Goal: Task Accomplishment & Management: Use online tool/utility

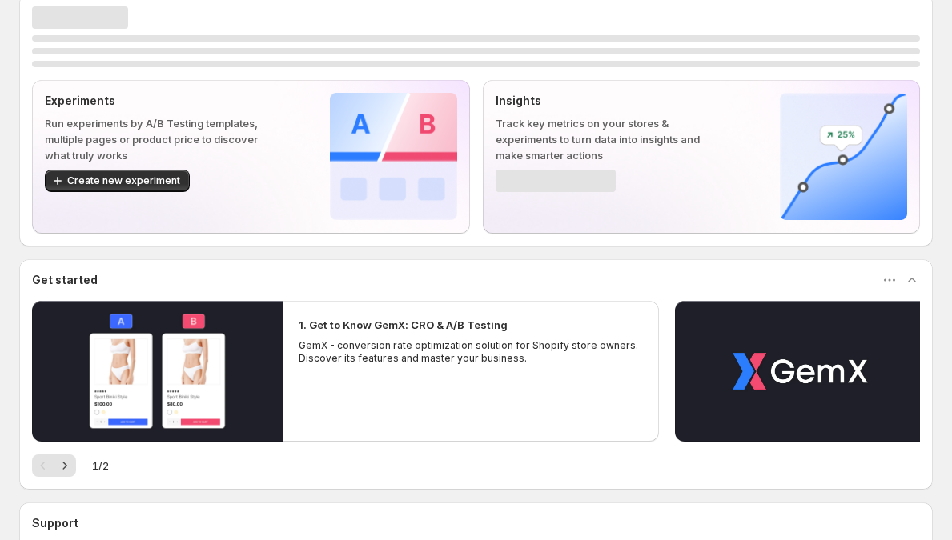
scroll to position [23, 0]
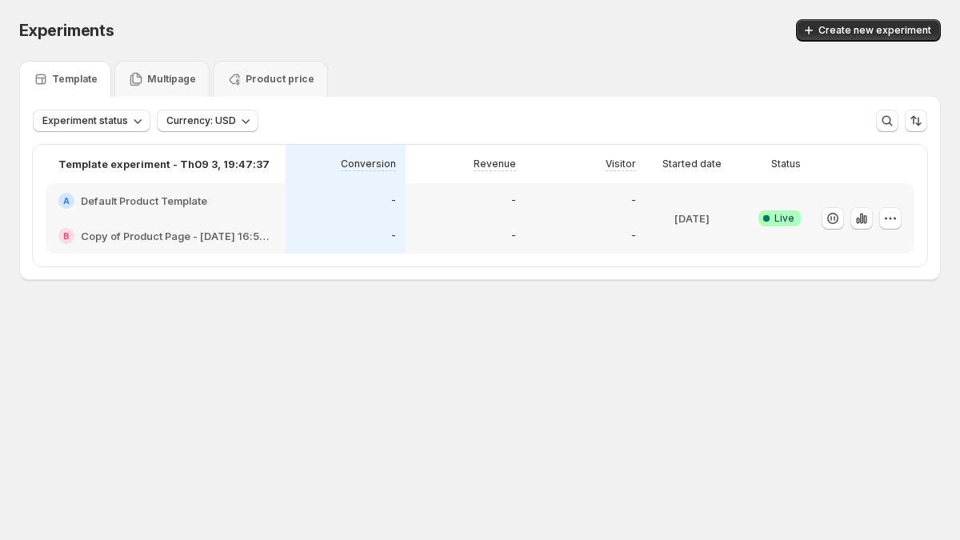
click at [614, 210] on div "-" at bounding box center [586, 200] width 120 height 35
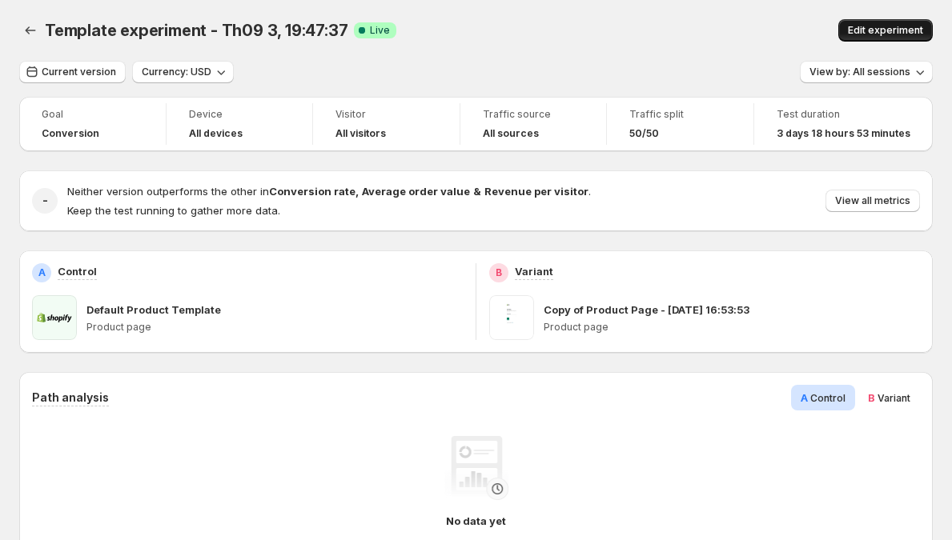
click at [900, 30] on span "Edit experiment" at bounding box center [884, 30] width 75 height 13
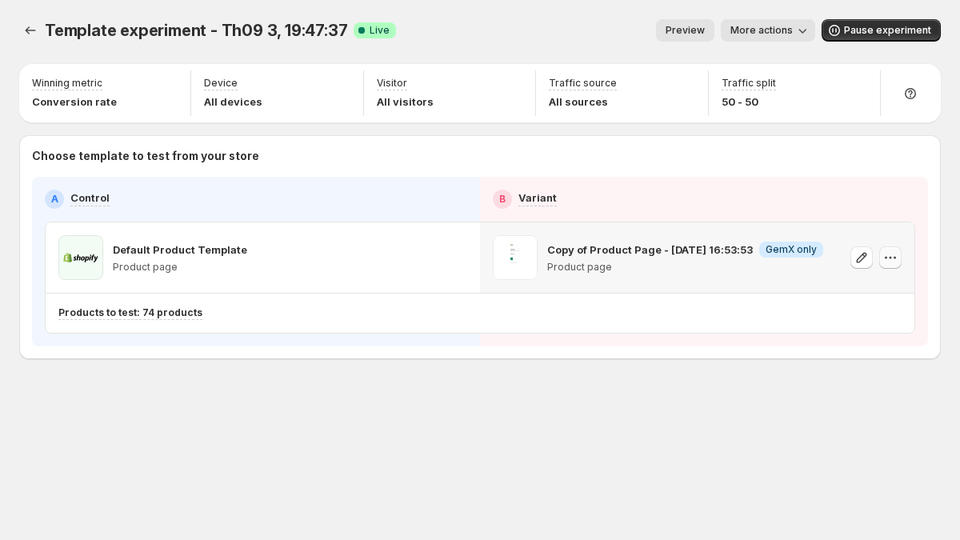
click at [895, 252] on icon "button" at bounding box center [891, 258] width 16 height 16
click at [891, 252] on icon "button" at bounding box center [891, 258] width 16 height 16
click at [888, 30] on span "Pause experiment" at bounding box center [887, 30] width 87 height 13
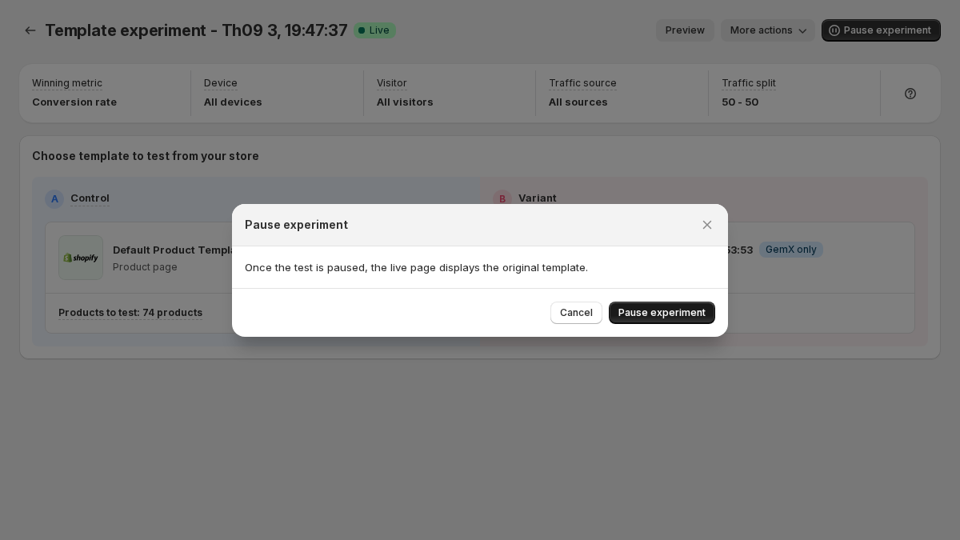
click at [669, 309] on span "Pause experiment" at bounding box center [662, 313] width 87 height 13
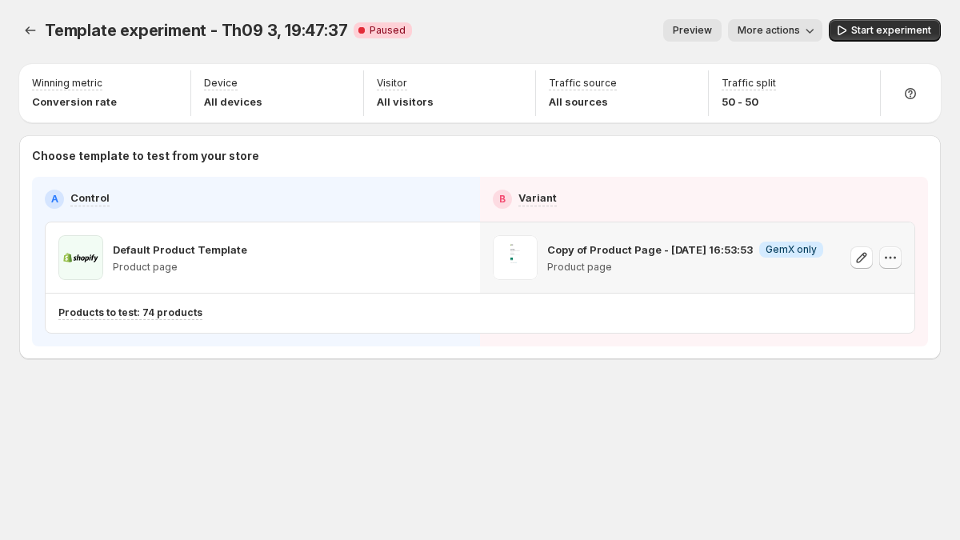
click at [896, 254] on icon "button" at bounding box center [891, 258] width 16 height 16
click at [887, 256] on icon "button" at bounding box center [891, 258] width 16 height 16
click at [33, 30] on icon "Experiments" at bounding box center [30, 30] width 16 height 16
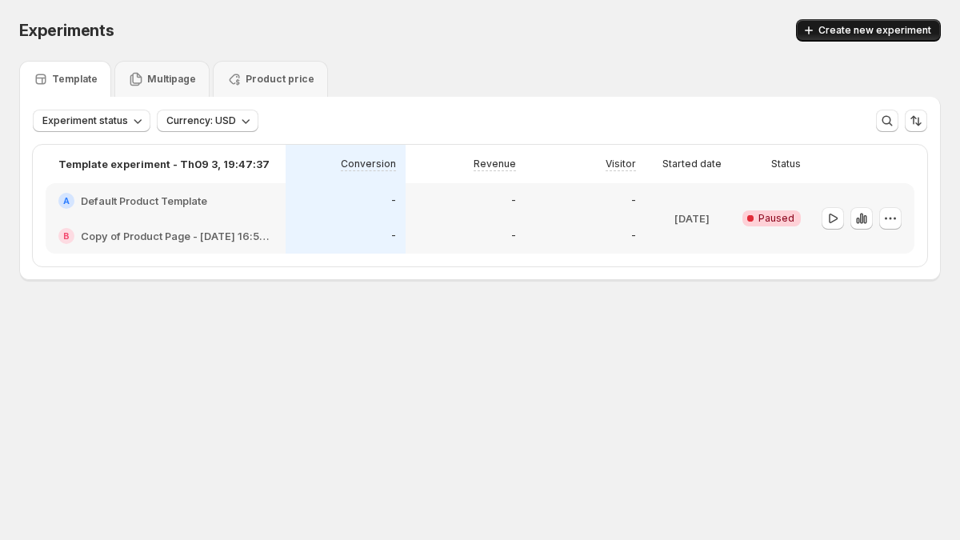
click at [884, 35] on span "Create new experiment" at bounding box center [875, 30] width 113 height 13
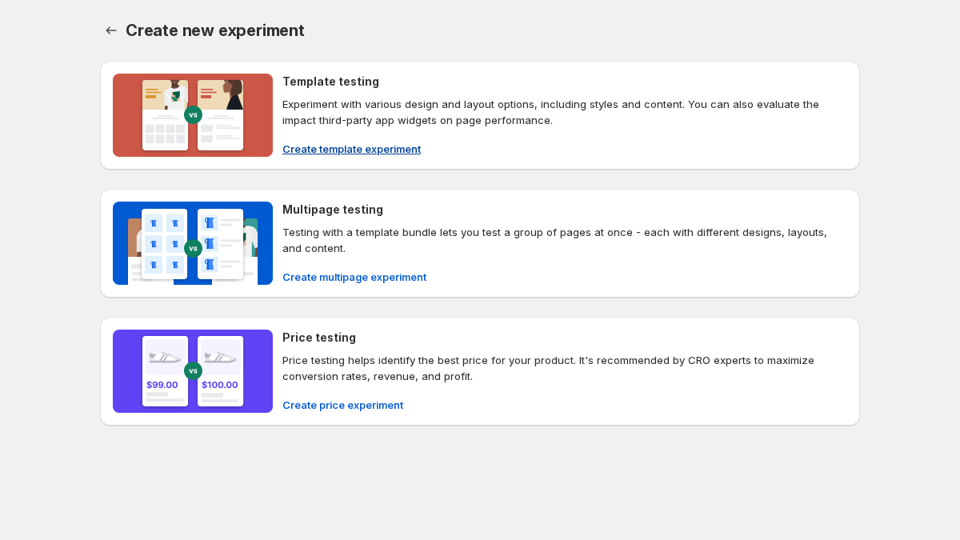
click at [319, 150] on span "Create template experiment" at bounding box center [351, 149] width 138 height 16
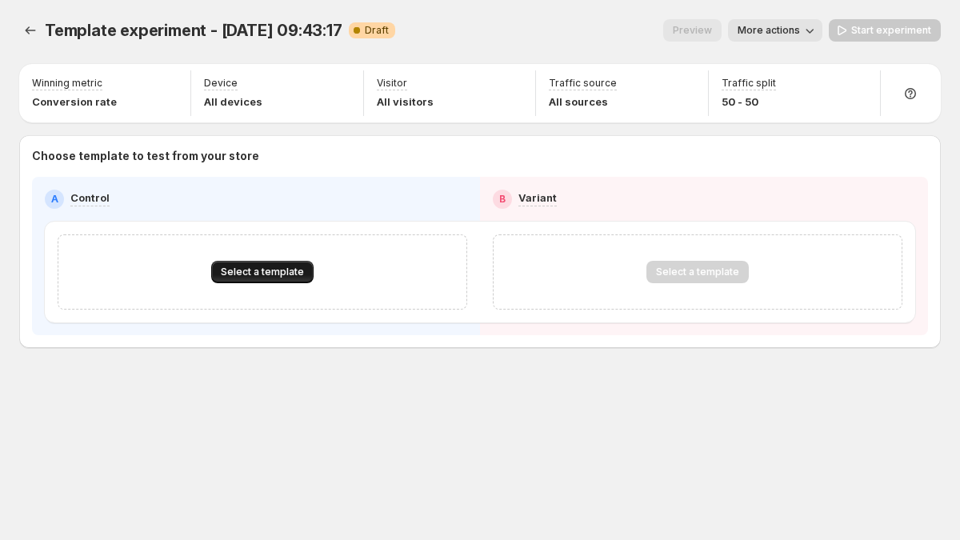
click at [268, 270] on span "Select a template" at bounding box center [262, 272] width 83 height 13
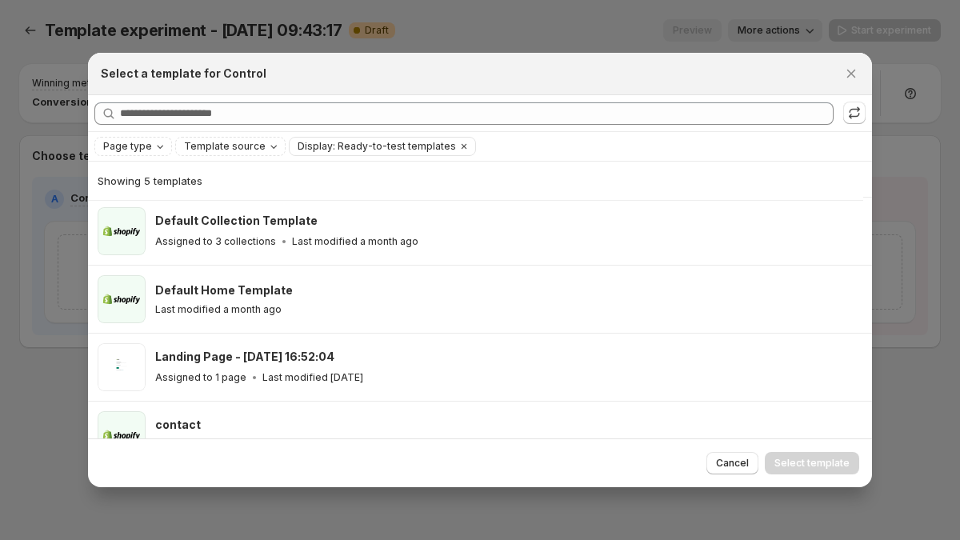
scroll to position [100, 0]
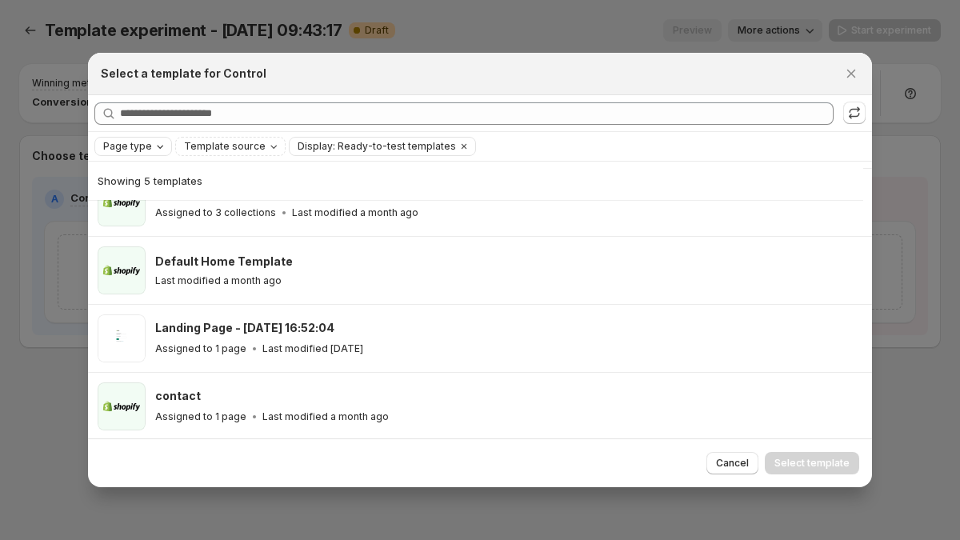
click at [146, 151] on span "Page type" at bounding box center [127, 146] width 49 height 13
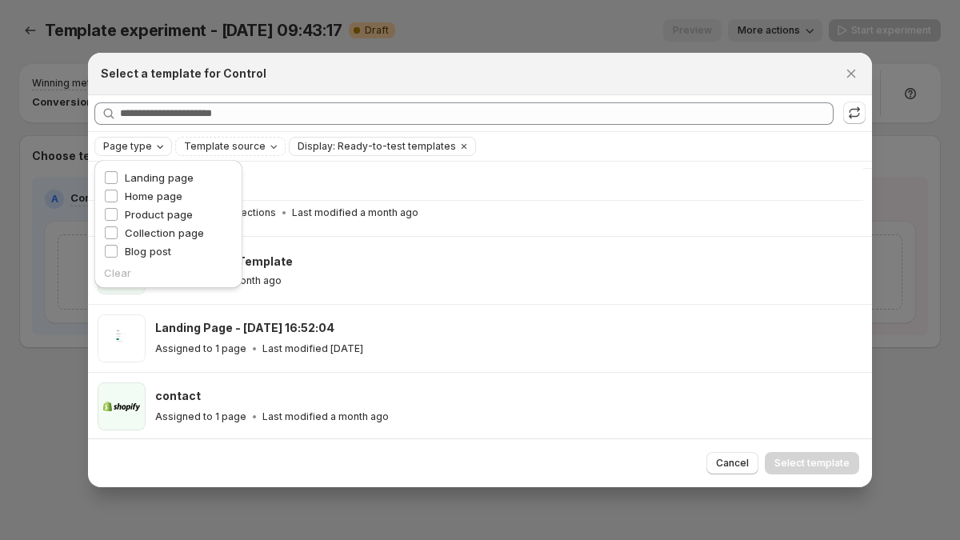
click at [146, 151] on span "Page type" at bounding box center [127, 146] width 49 height 13
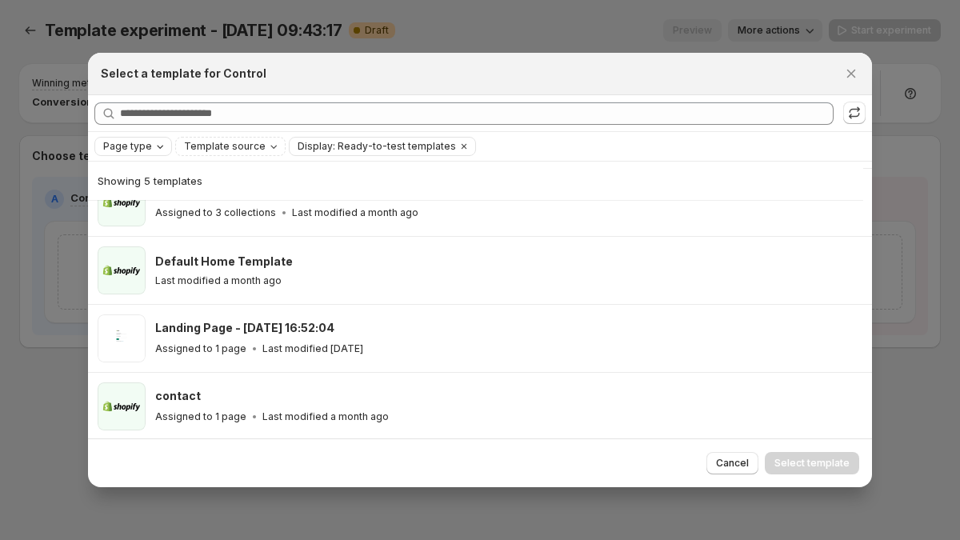
click at [146, 151] on span "Page type" at bounding box center [127, 146] width 49 height 13
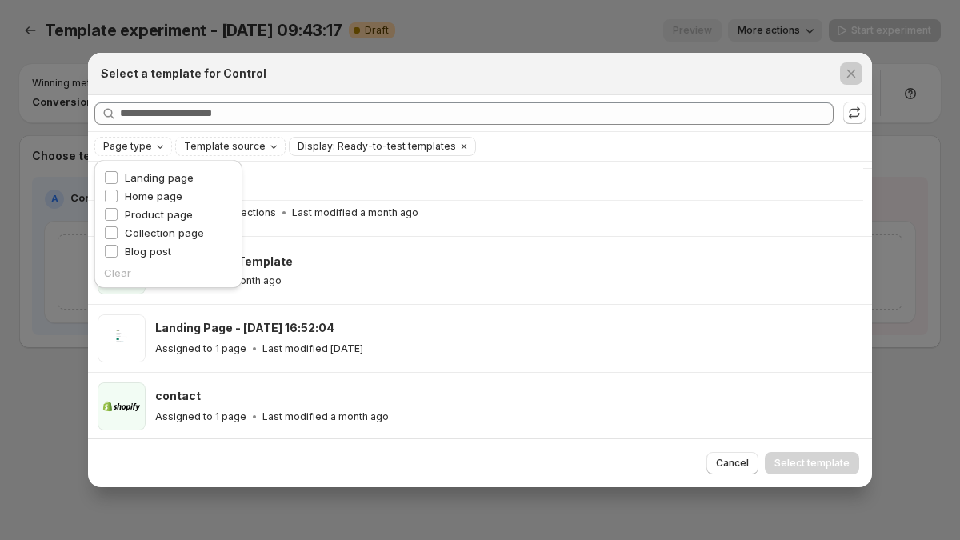
click at [54, 164] on div at bounding box center [480, 270] width 960 height 540
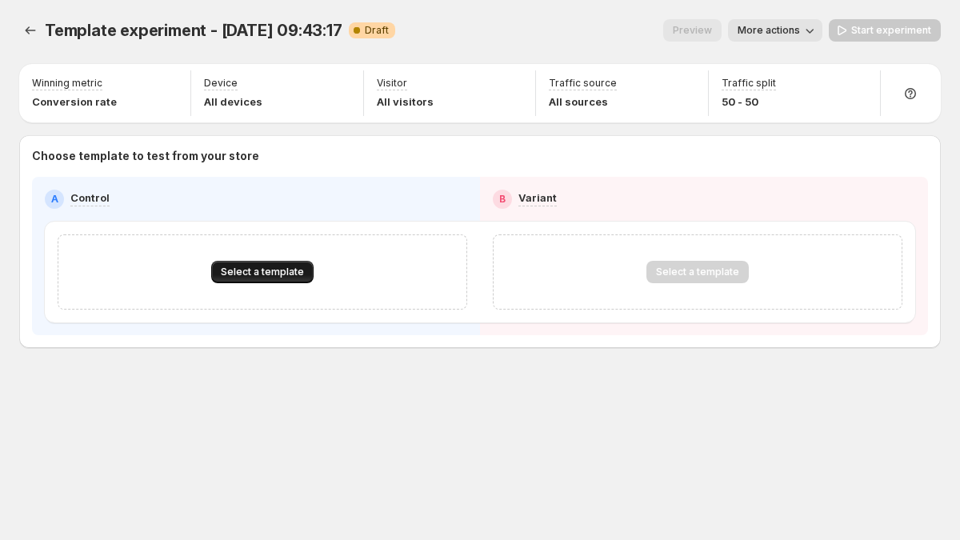
click at [238, 266] on span "Select a template" at bounding box center [262, 272] width 83 height 13
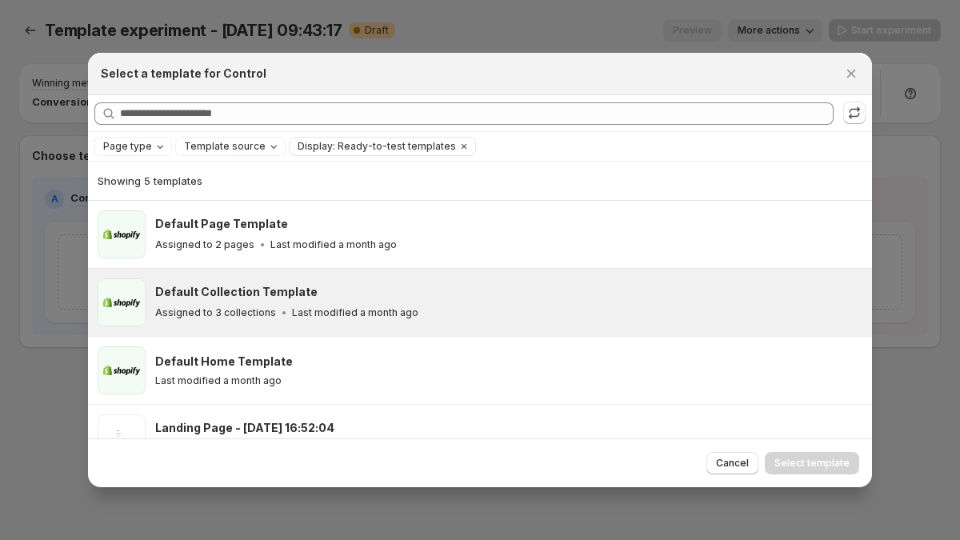
click at [259, 354] on h3 "Default Home Template" at bounding box center [224, 362] width 138 height 16
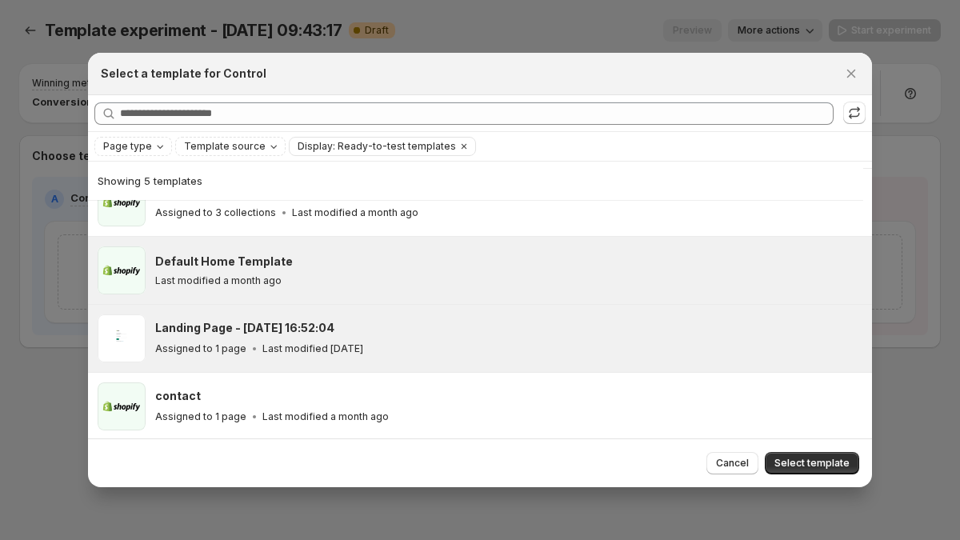
click at [233, 334] on h3 "Landing Page - [DATE] 16:52:04" at bounding box center [244, 328] width 179 height 16
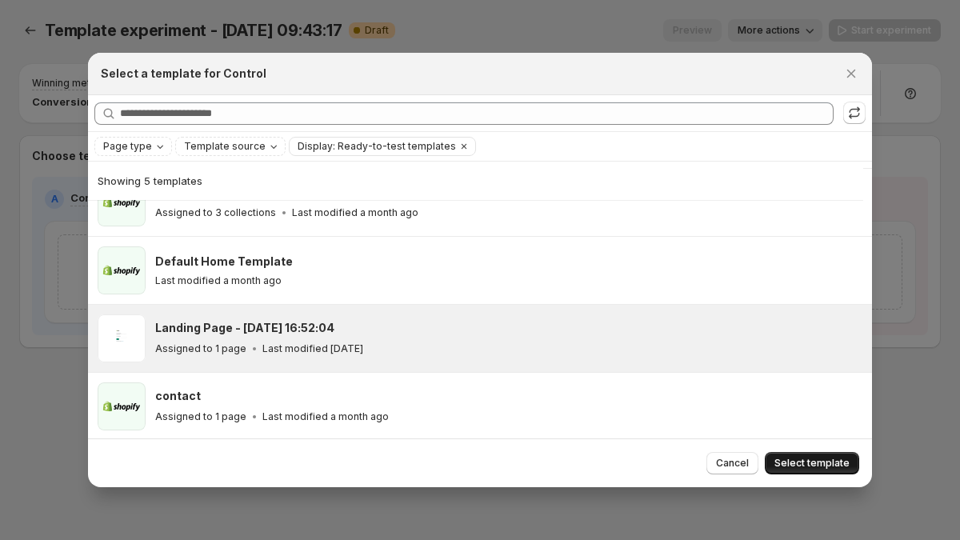
click at [811, 462] on span "Select template" at bounding box center [812, 463] width 75 height 13
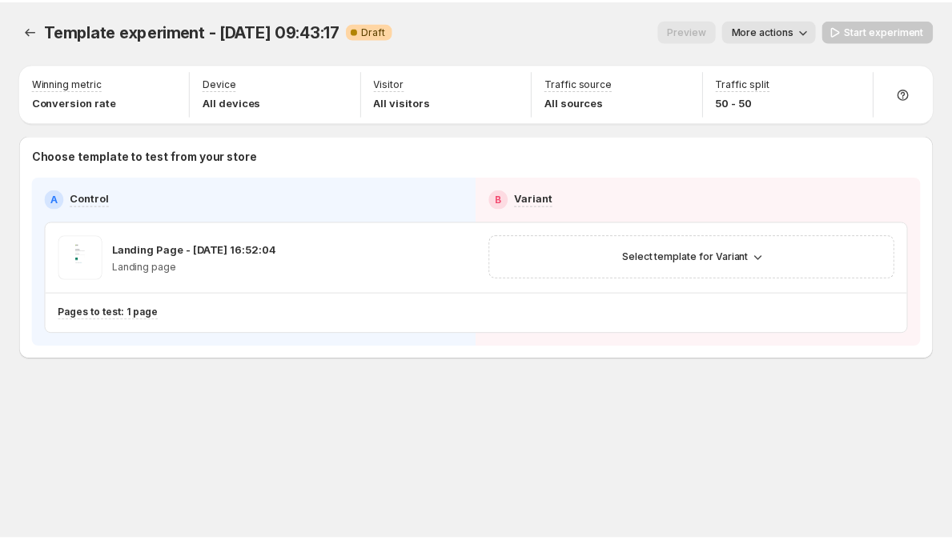
scroll to position [33, 0]
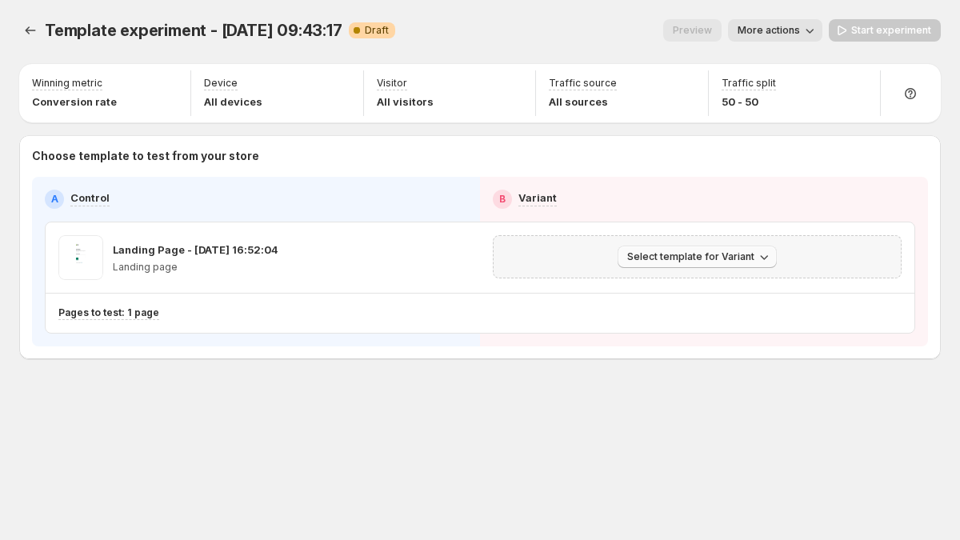
click at [742, 257] on span "Select template for Variant" at bounding box center [690, 256] width 127 height 13
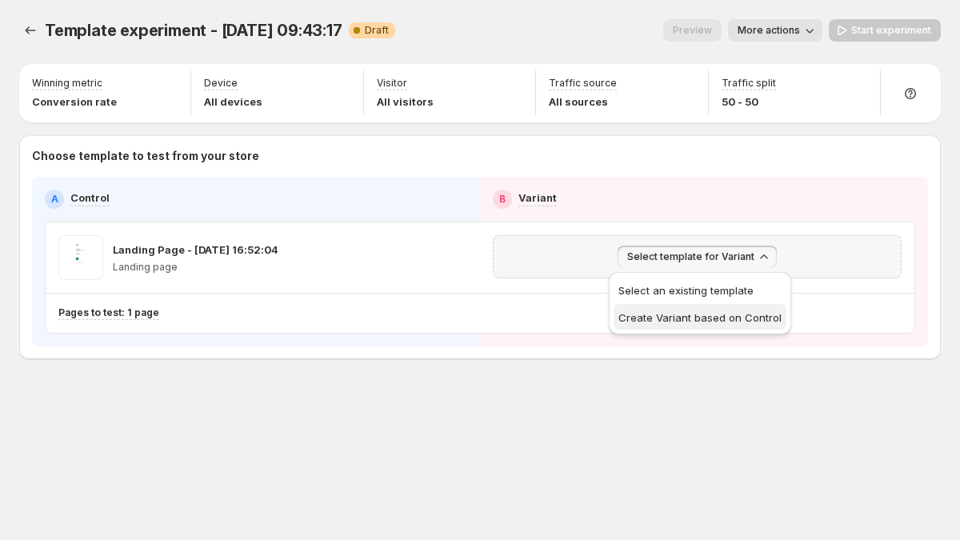
click at [692, 318] on span "Create Variant based on Control" at bounding box center [700, 317] width 163 height 13
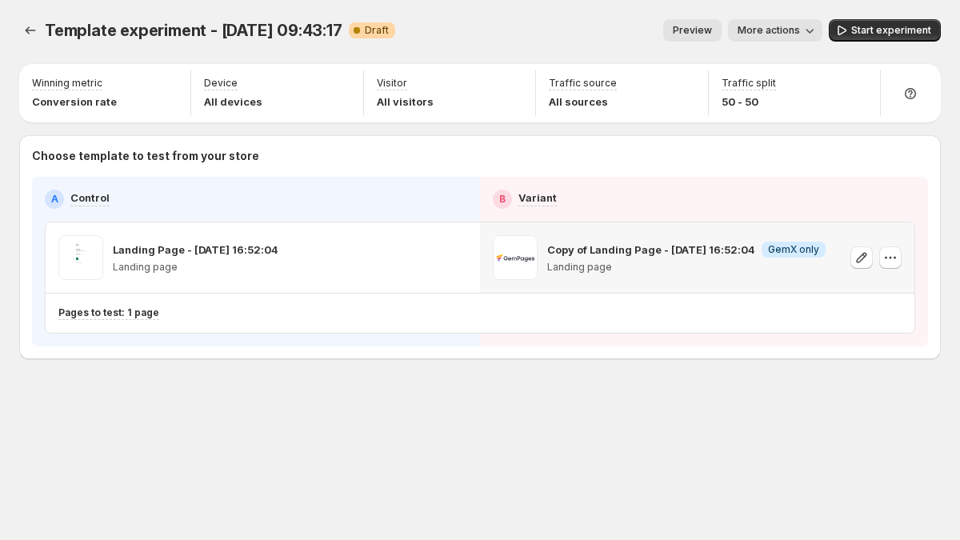
click at [597, 246] on p "Copy of Landing Page - [DATE] 16:52:04" at bounding box center [651, 250] width 208 height 16
drag, startPoint x: 597, startPoint y: 246, endPoint x: 591, endPoint y: 261, distance: 15.5
click at [591, 261] on div "Copy of Landing Page - [DATE] 16:52:04 Info GemX only Landing page" at bounding box center [686, 257] width 278 height 45
click at [627, 245] on p "Copy of Landing Page - [DATE] 16:52:04" at bounding box center [651, 250] width 208 height 16
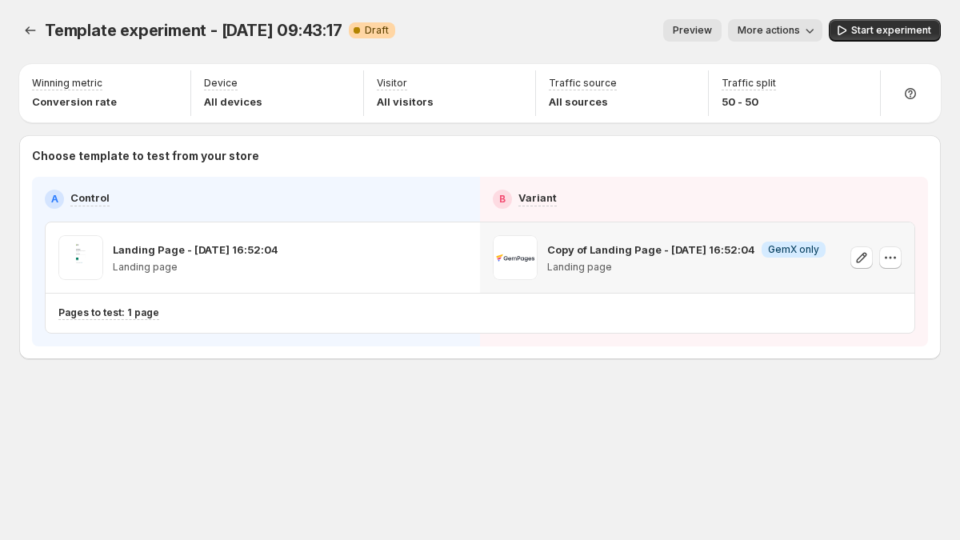
click at [559, 256] on p "Copy of Landing Page - [DATE] 16:52:04" at bounding box center [651, 250] width 208 height 16
click at [559, 255] on p "Copy of Landing Page - [DATE] 16:52:04" at bounding box center [651, 250] width 208 height 16
click at [562, 252] on p "Copy of Landing Page - [DATE] 16:52:04" at bounding box center [651, 250] width 208 height 16
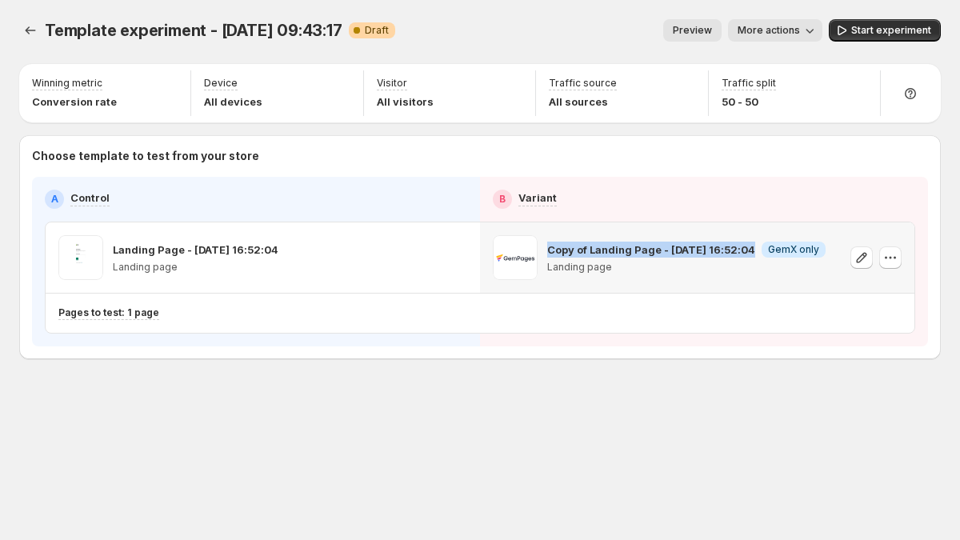
copy p "Copy of Landing Page - [DATE] 16:52:04"
click at [890, 254] on icon "button" at bounding box center [891, 258] width 16 height 16
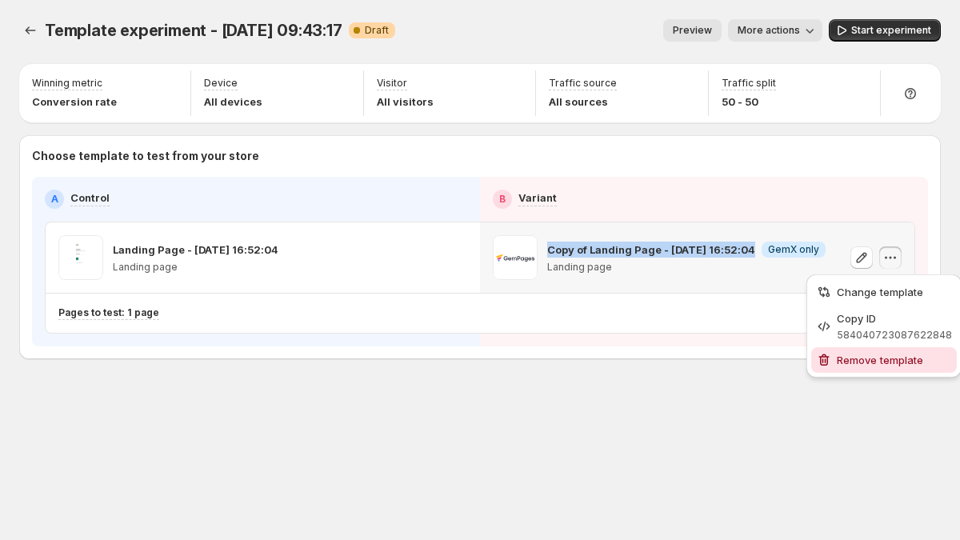
click at [870, 354] on span "Remove template" at bounding box center [880, 360] width 86 height 13
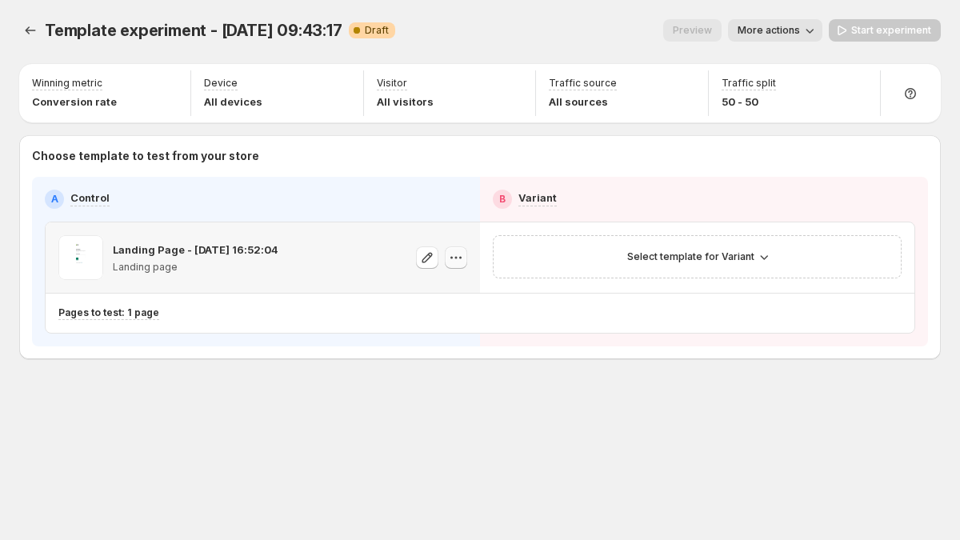
click at [456, 250] on button "button" at bounding box center [456, 257] width 22 height 22
click at [455, 286] on span "Change template" at bounding box center [457, 292] width 86 height 13
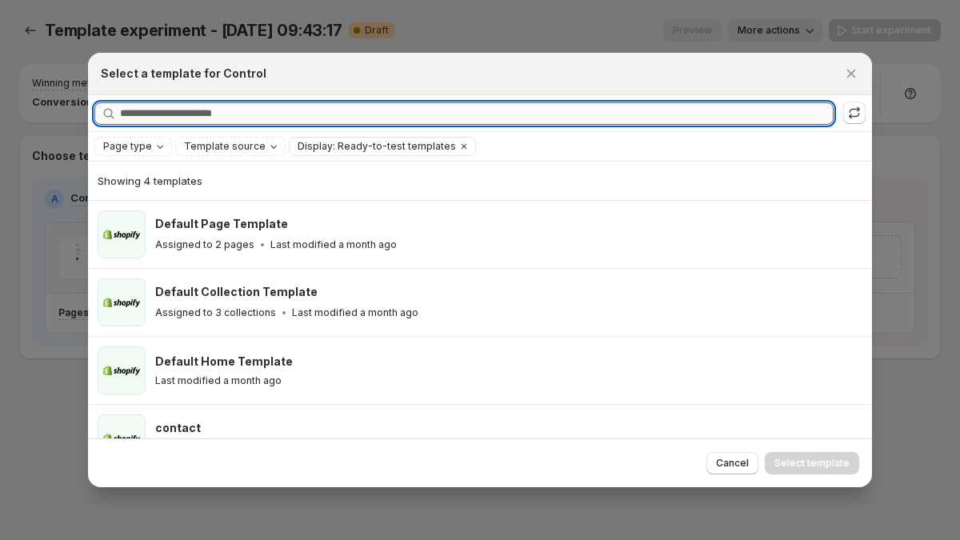
click at [333, 114] on input "Searching all templates" at bounding box center [477, 113] width 714 height 22
paste input "**********"
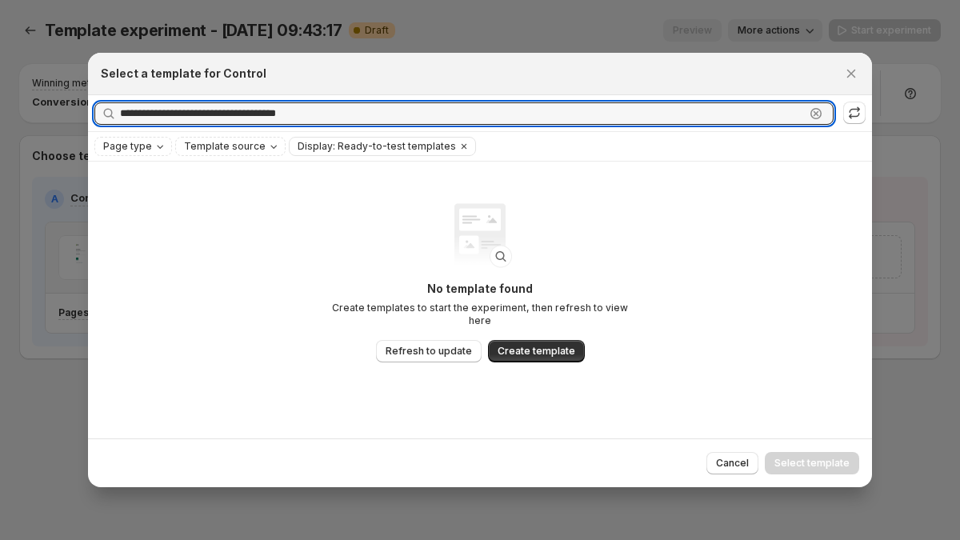
type input "**********"
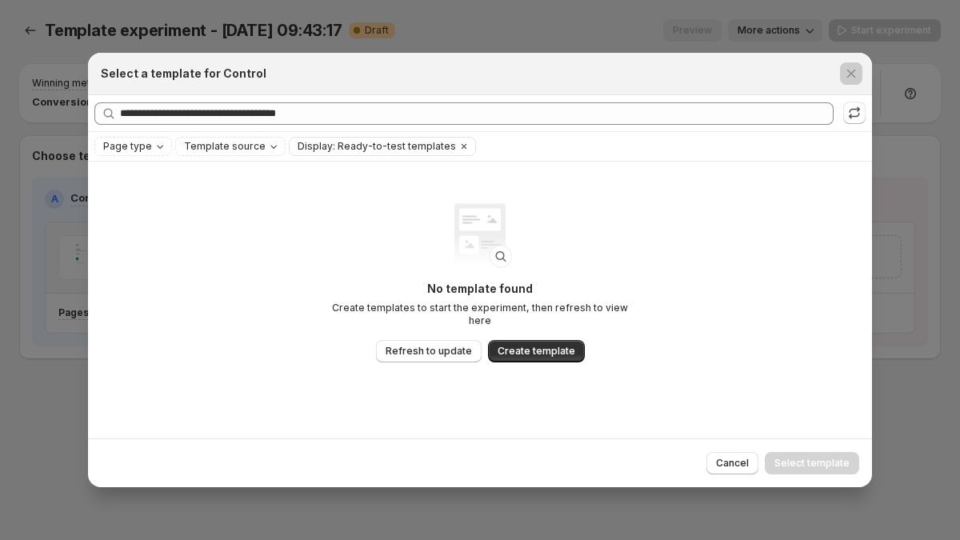
click at [683, 29] on div at bounding box center [480, 270] width 960 height 540
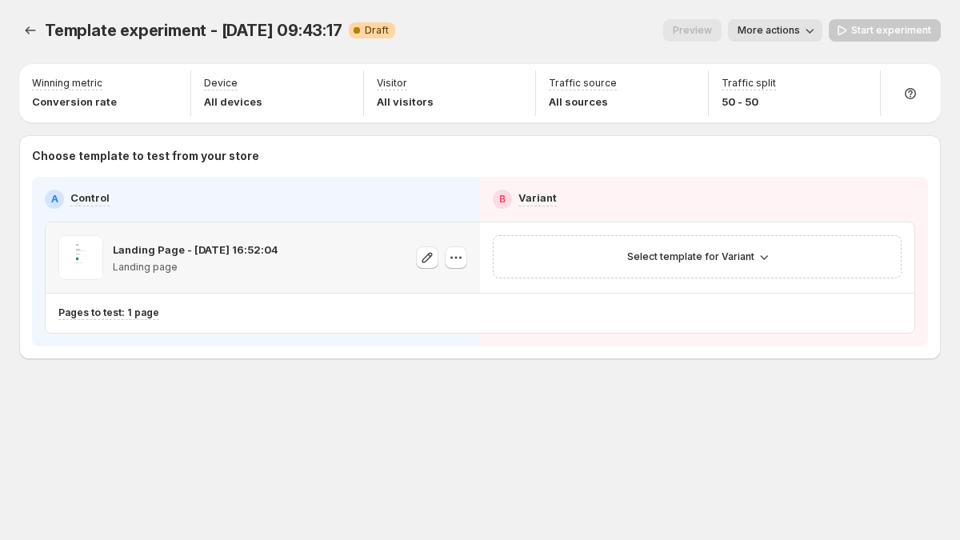
click at [10, 30] on div "Template experiment - [DATE] 09:43:17. This page is ready Template experiment -…" at bounding box center [480, 223] width 960 height 446
click at [32, 30] on icon "Experiments" at bounding box center [30, 30] width 16 height 16
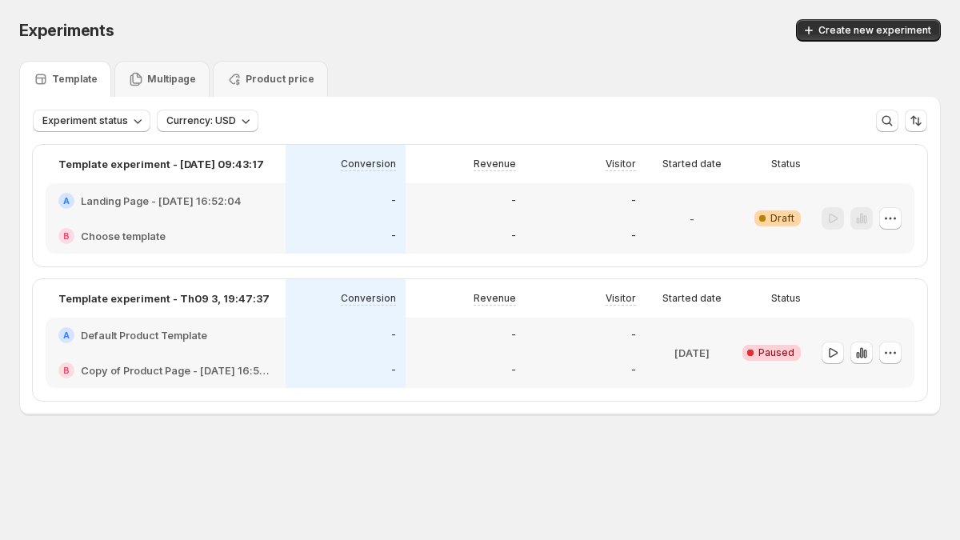
click at [884, 18] on div "Experiments. This page is ready Experiments Create new experiment" at bounding box center [480, 30] width 922 height 61
click at [881, 29] on span "Create new experiment" at bounding box center [875, 30] width 113 height 13
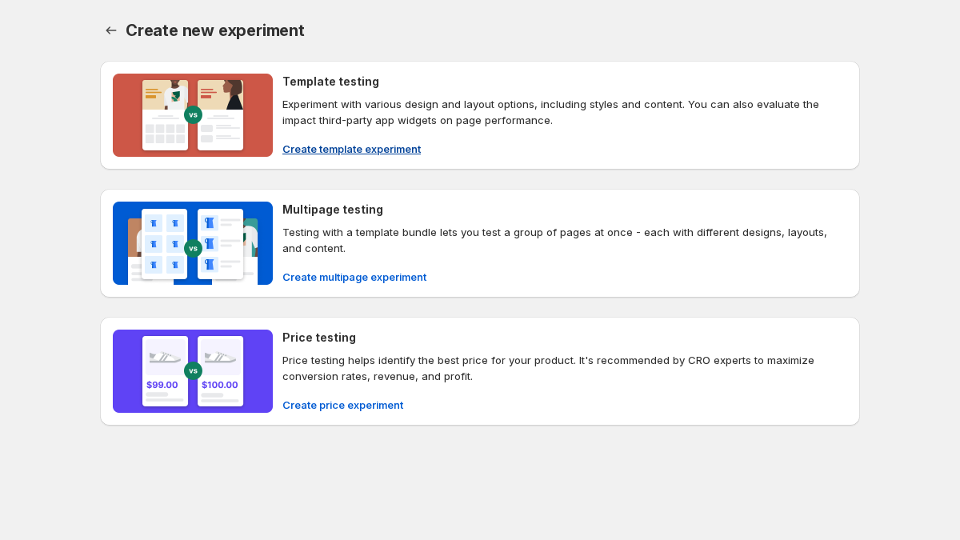
click at [448, 139] on div "Template testing Experiment with various design and layout options, including s…" at bounding box center [564, 115] width 565 height 83
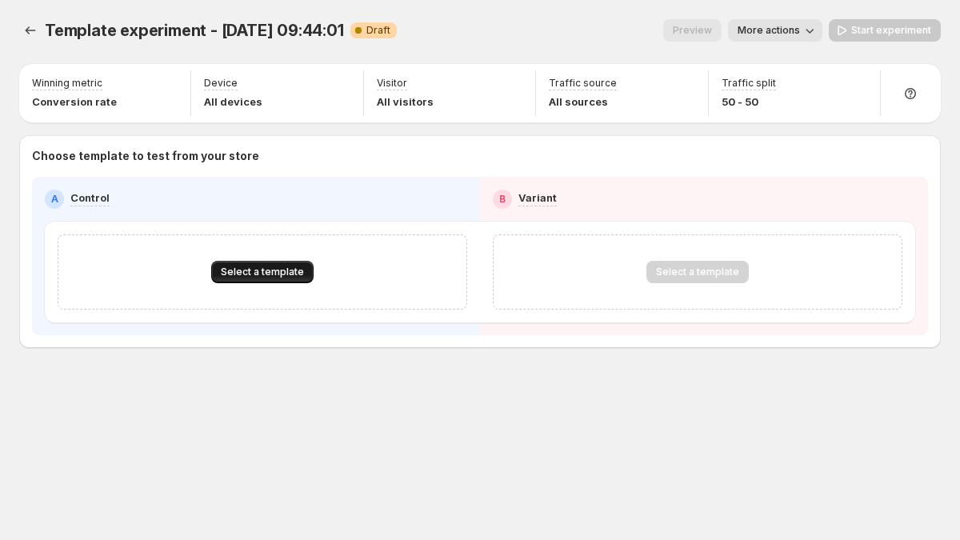
click at [234, 261] on button "Select a template" at bounding box center [262, 272] width 102 height 22
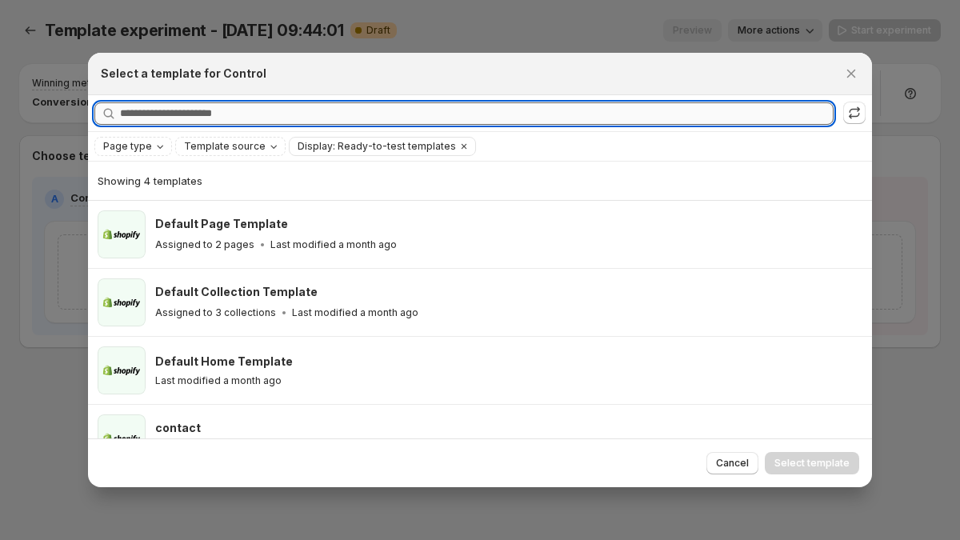
click at [195, 111] on input "Searching all templates" at bounding box center [477, 113] width 714 height 22
paste input "**********"
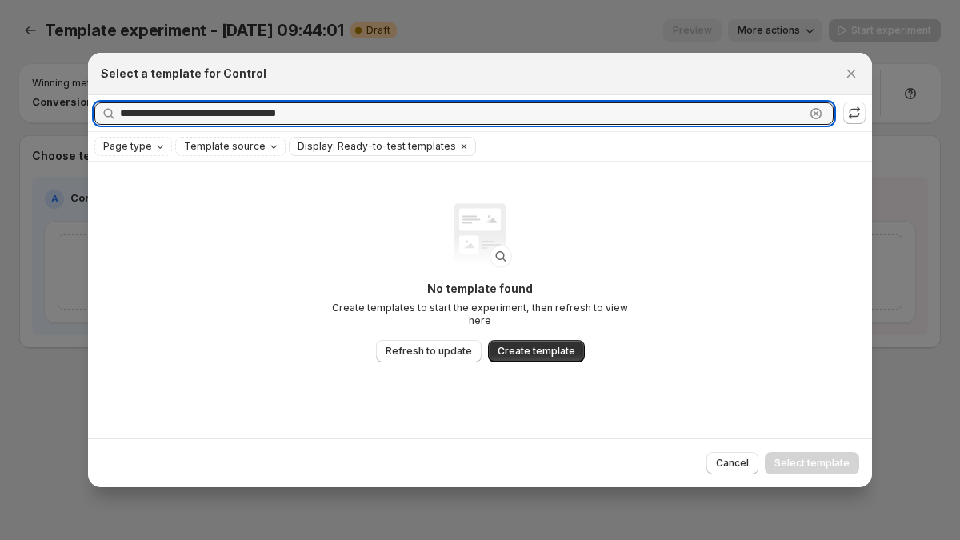
type input "**********"
click at [645, 27] on div at bounding box center [480, 270] width 960 height 540
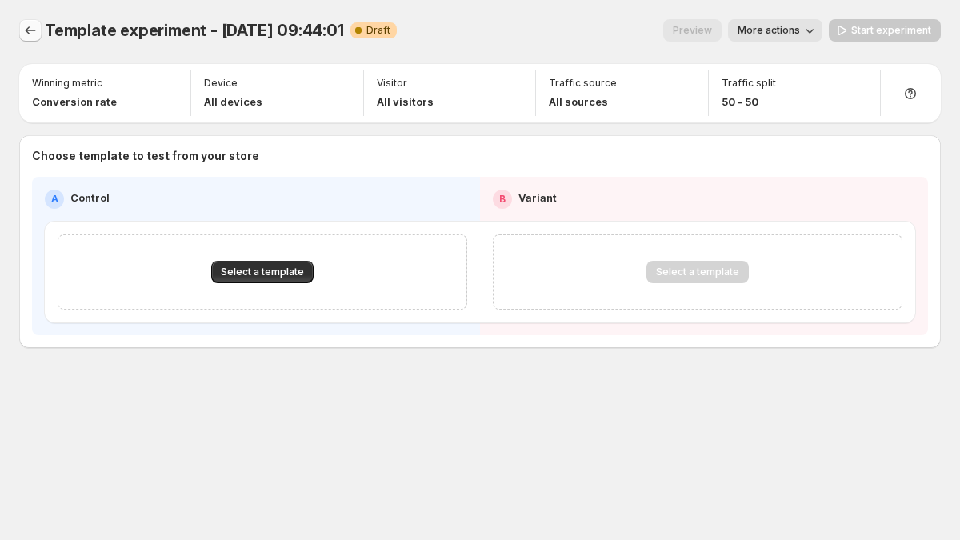
click at [22, 30] on icon "Experiments" at bounding box center [30, 30] width 16 height 16
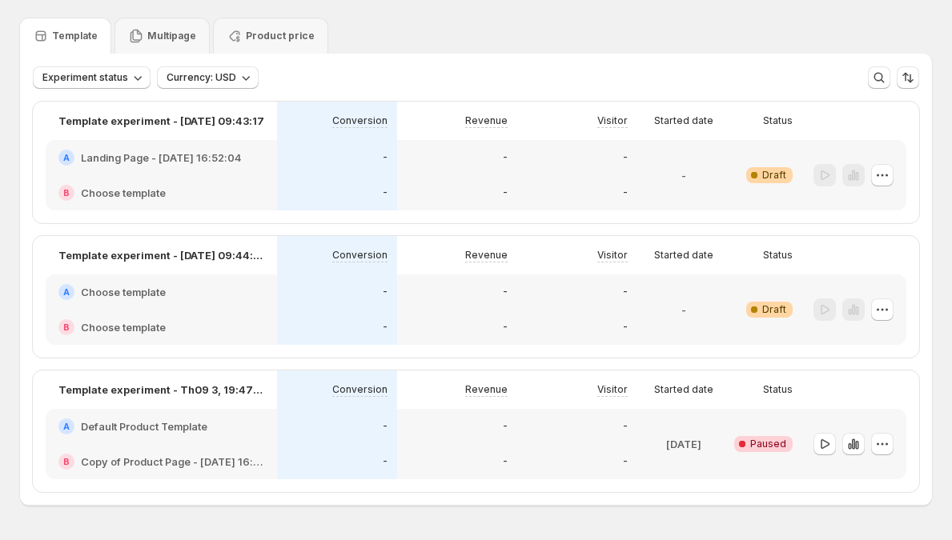
scroll to position [56, 0]
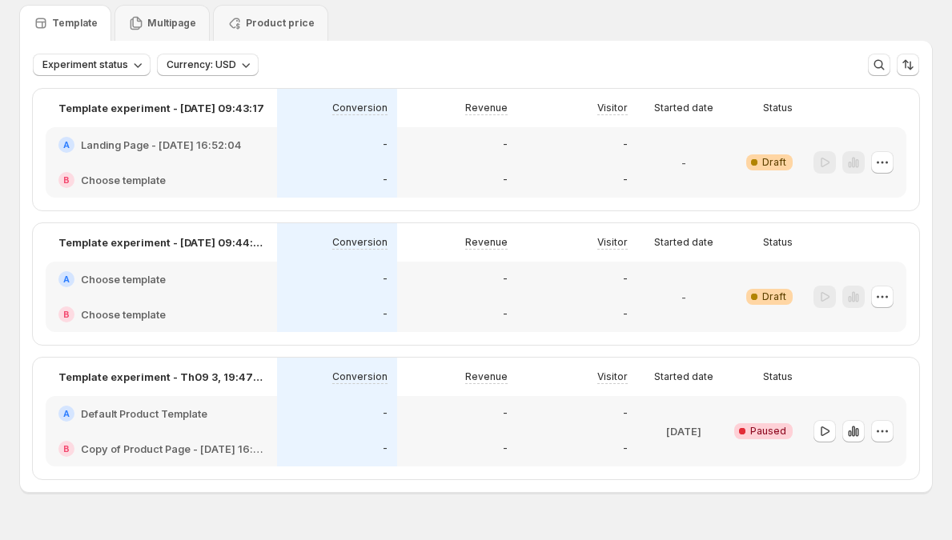
click at [397, 301] on div "-" at bounding box center [337, 314] width 120 height 35
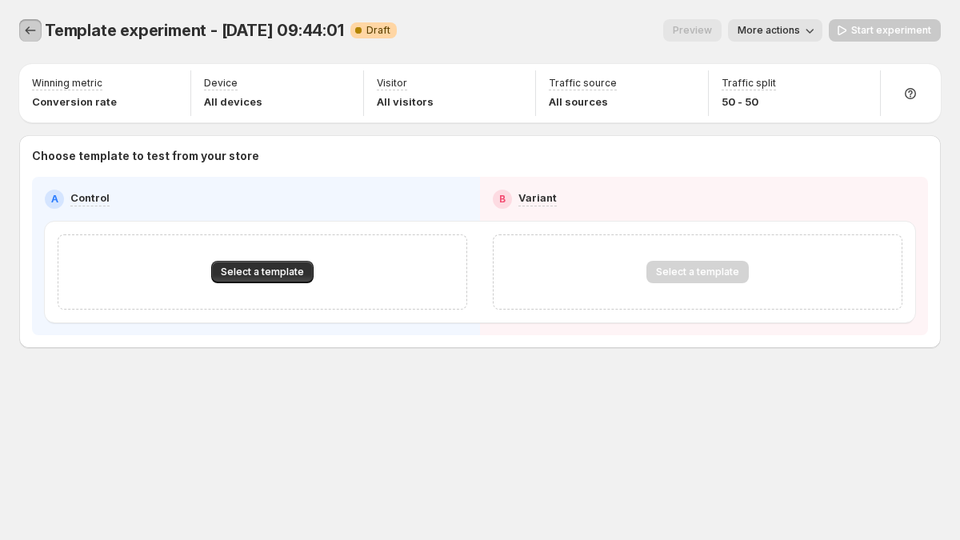
click at [33, 36] on icon "Experiments" at bounding box center [30, 30] width 16 height 16
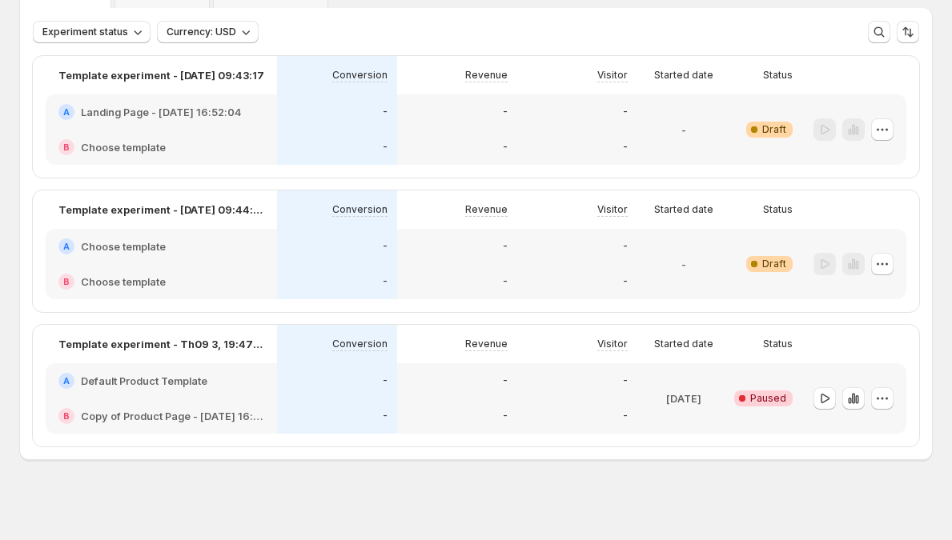
scroll to position [95, 0]
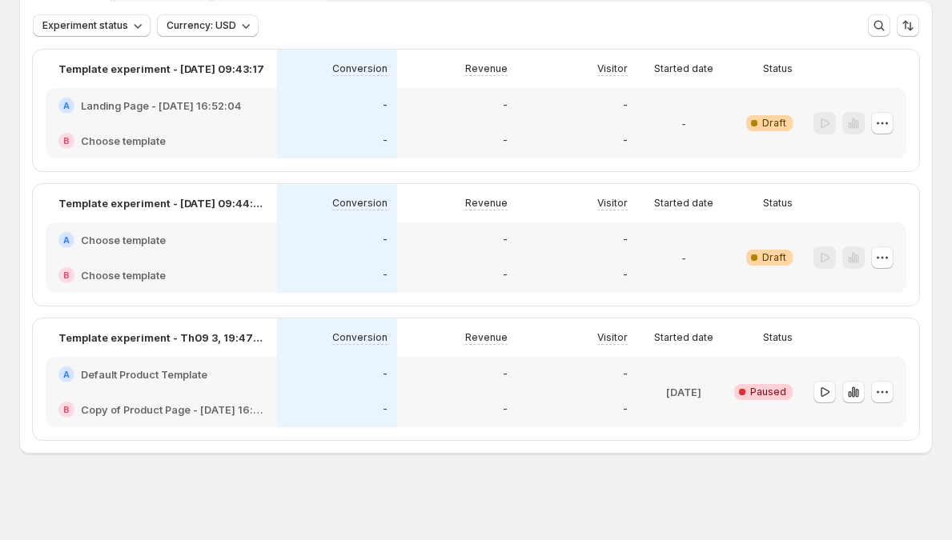
click at [327, 266] on div "-" at bounding box center [337, 275] width 120 height 35
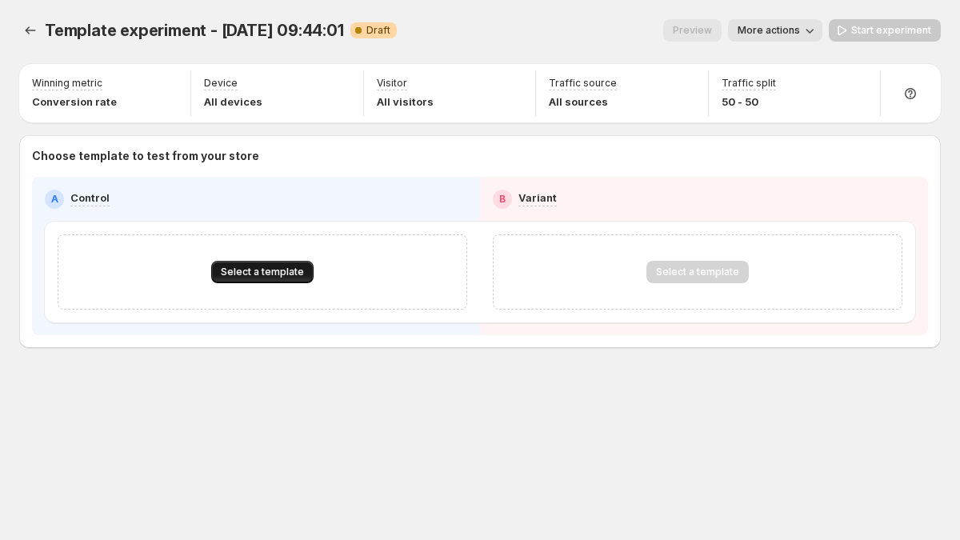
click at [255, 269] on span "Select a template" at bounding box center [262, 272] width 83 height 13
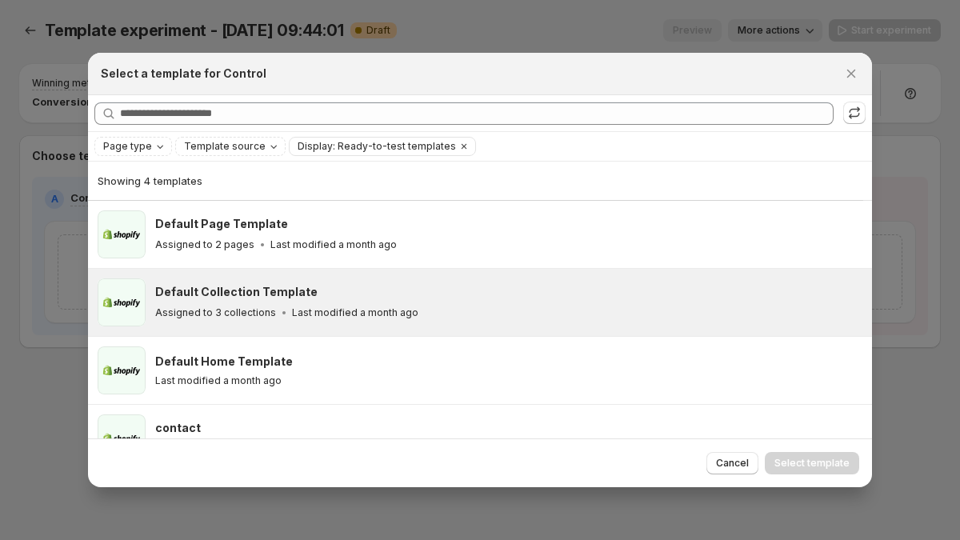
scroll to position [33, 0]
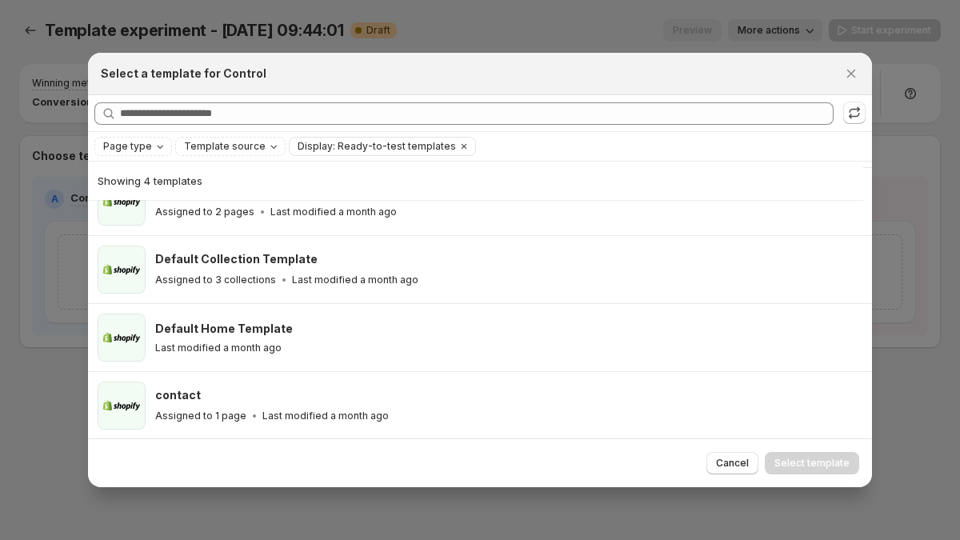
click at [36, 110] on div at bounding box center [480, 270] width 960 height 540
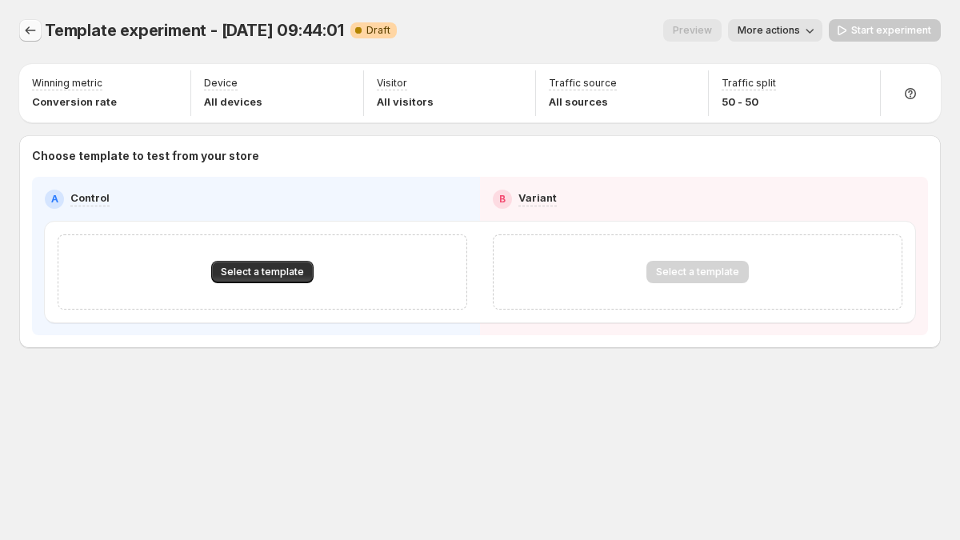
click at [26, 33] on icon "Experiments" at bounding box center [30, 30] width 16 height 16
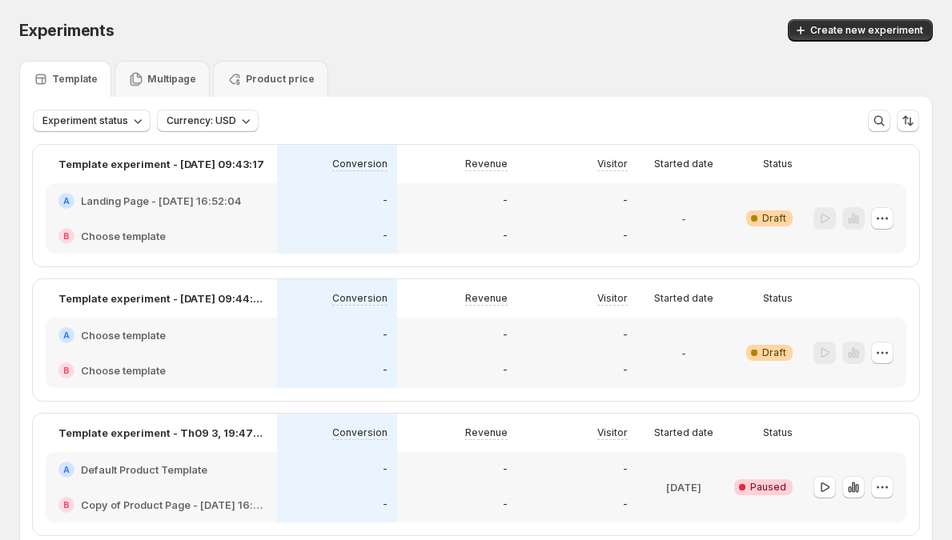
click at [491, 355] on div "-" at bounding box center [457, 370] width 120 height 35
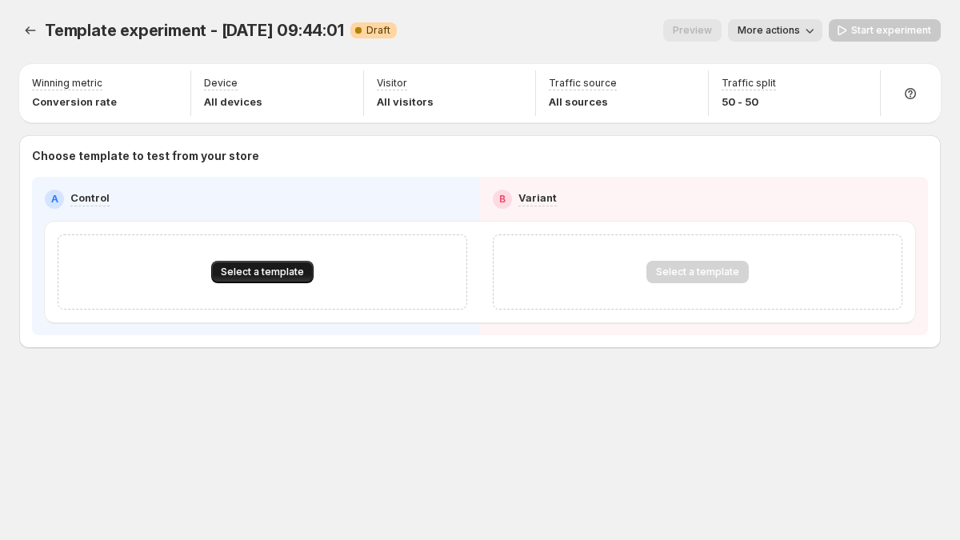
click at [249, 274] on span "Select a template" at bounding box center [262, 272] width 83 height 13
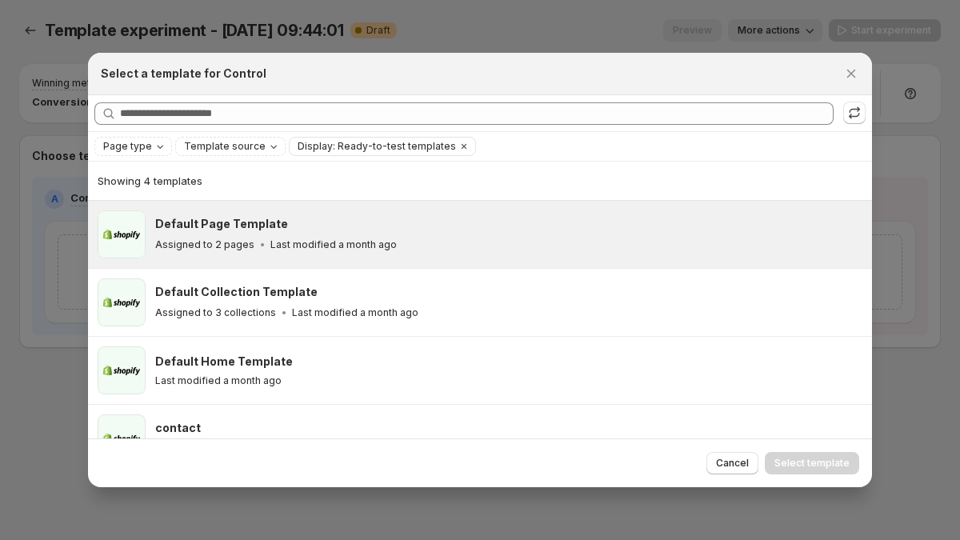
click at [238, 231] on h3 "Default Page Template" at bounding box center [221, 224] width 133 height 16
click at [843, 463] on span "Select template" at bounding box center [812, 463] width 75 height 13
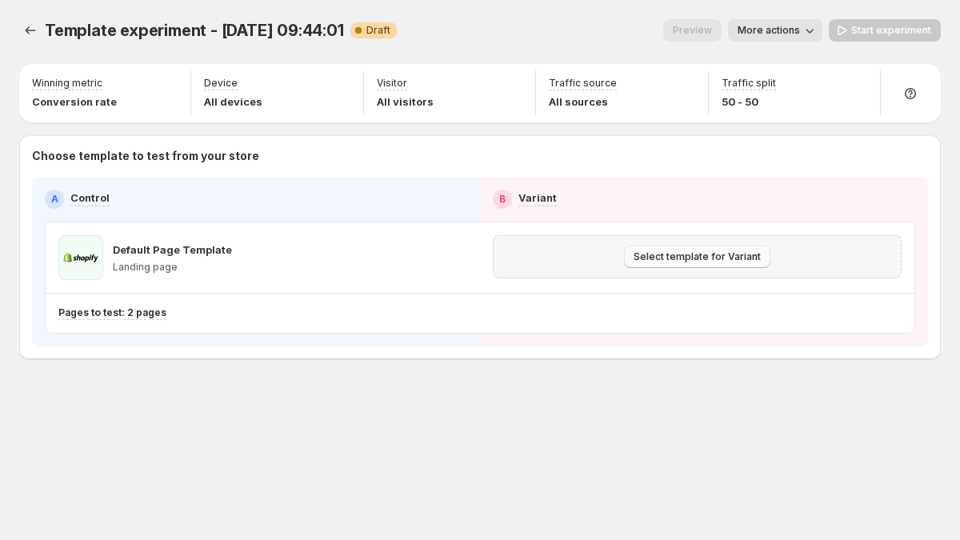
click at [705, 254] on span "Select template for Variant" at bounding box center [697, 256] width 127 height 13
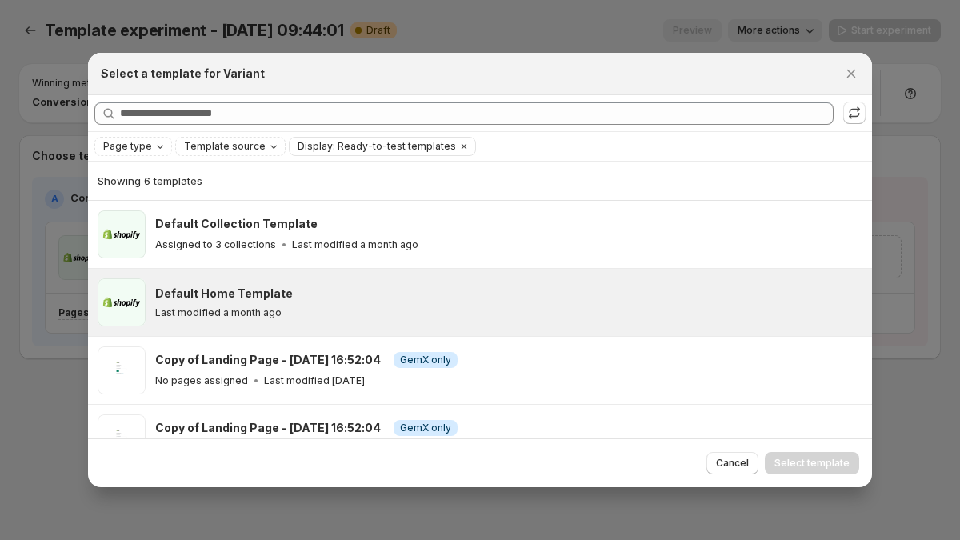
click at [531, 289] on div "Default Home Template" at bounding box center [506, 294] width 703 height 16
click at [826, 463] on span "Select template" at bounding box center [812, 463] width 75 height 13
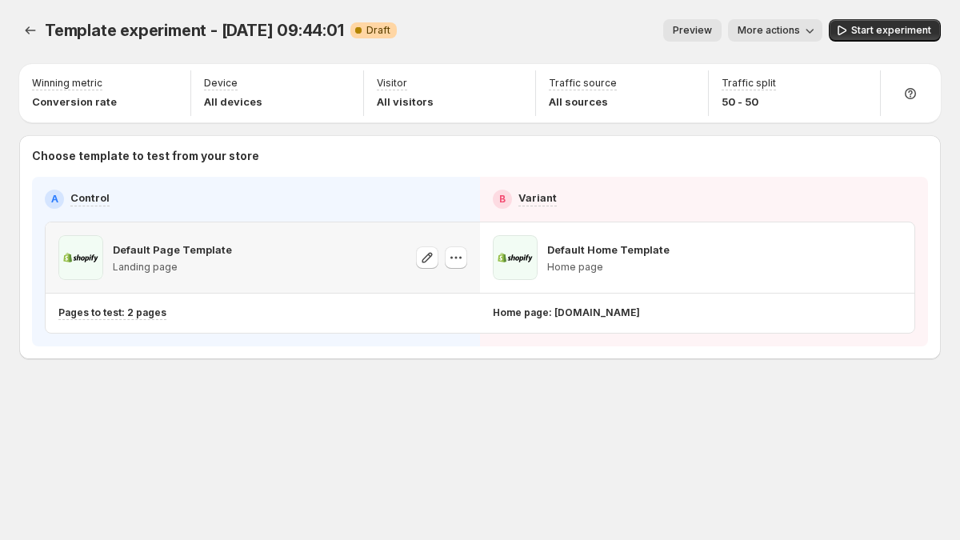
click at [453, 270] on div at bounding box center [441, 257] width 51 height 45
click at [459, 256] on icon "button" at bounding box center [456, 258] width 16 height 16
drag, startPoint x: 386, startPoint y: 109, endPoint x: 413, endPoint y: 94, distance: 30.8
click at [414, 94] on p "All visitors" at bounding box center [405, 102] width 57 height 16
click at [888, 254] on icon "button" at bounding box center [891, 258] width 16 height 16
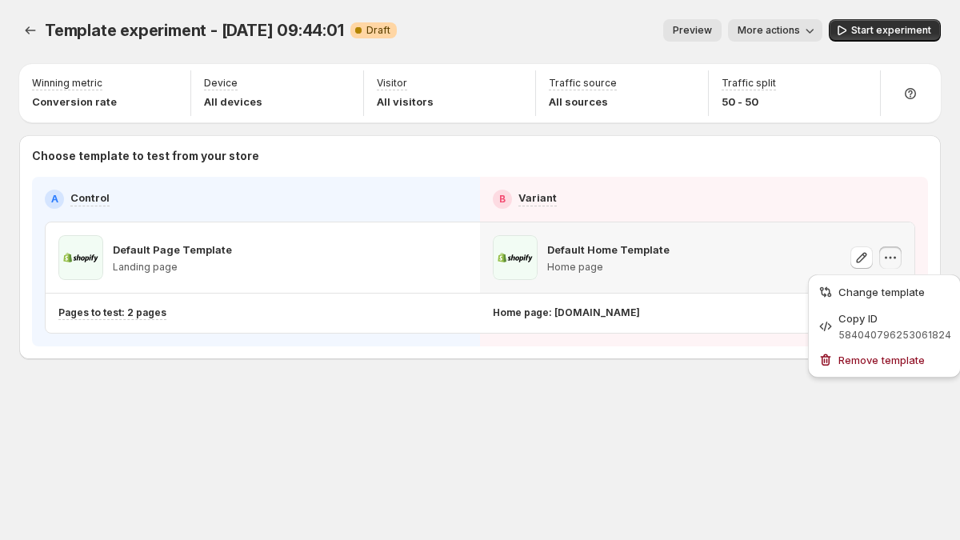
click at [771, 266] on div "Default Home Template Home page" at bounding box center [697, 257] width 409 height 45
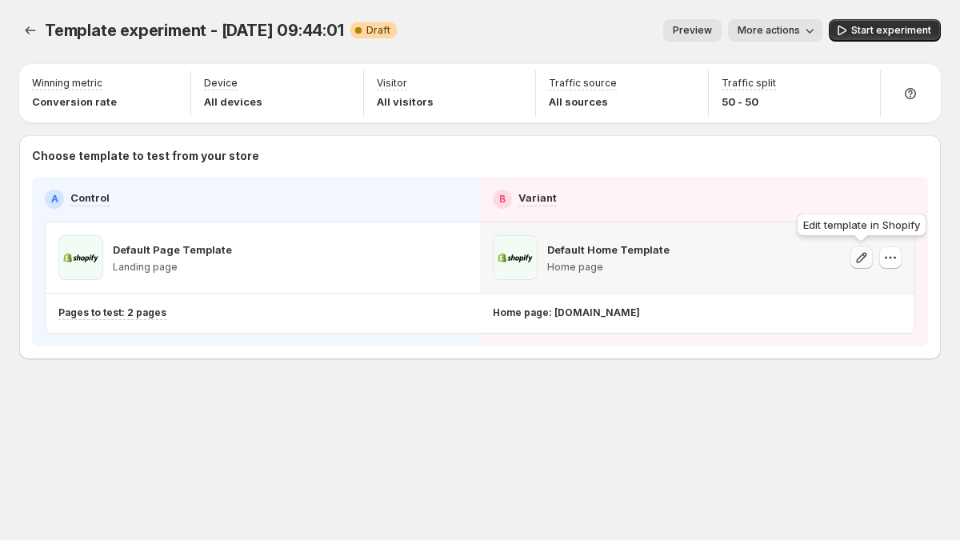
click at [856, 258] on icon "button" at bounding box center [862, 258] width 16 height 16
click at [446, 261] on button "button" at bounding box center [456, 257] width 22 height 22
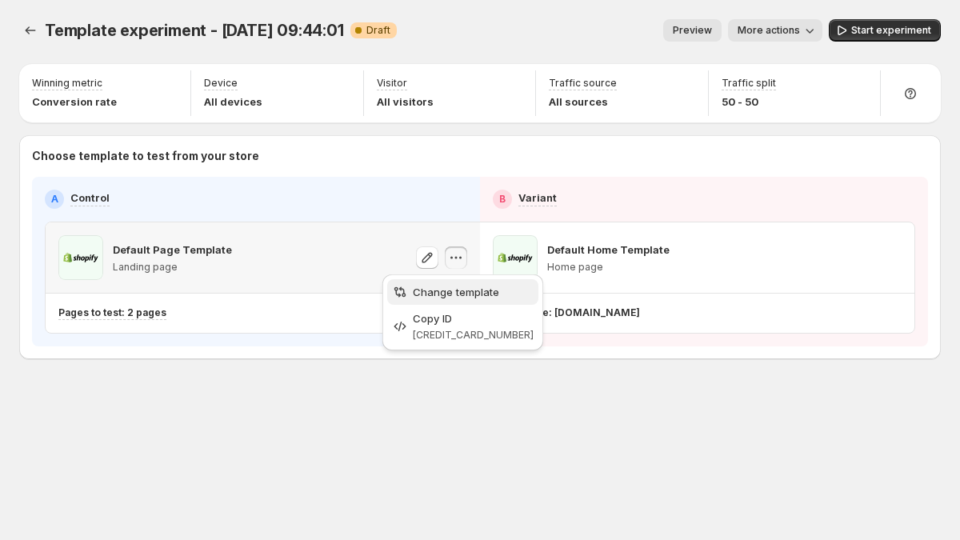
click at [437, 291] on span "Change template" at bounding box center [456, 292] width 86 height 13
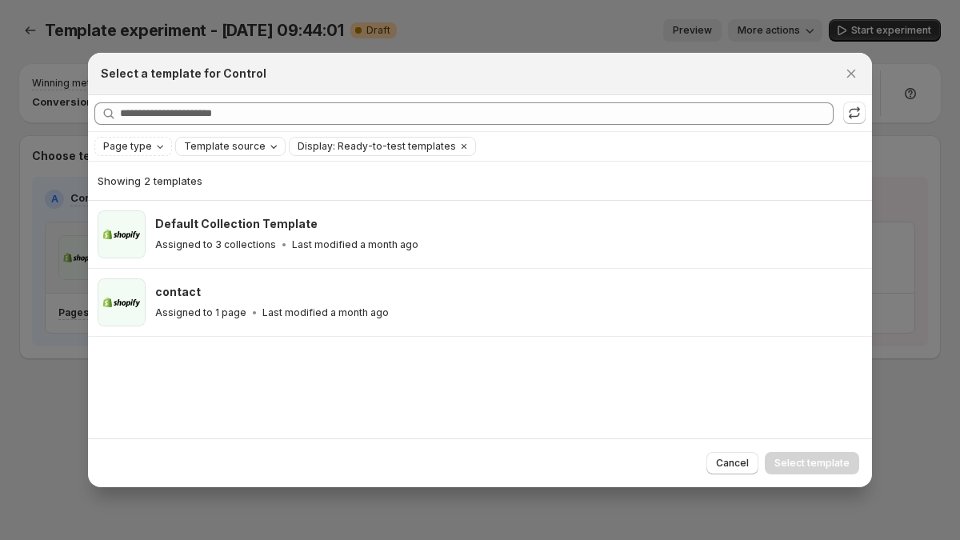
click at [234, 141] on span "Template source" at bounding box center [225, 146] width 82 height 13
click at [215, 194] on span "GemPages" at bounding box center [230, 196] width 54 height 13
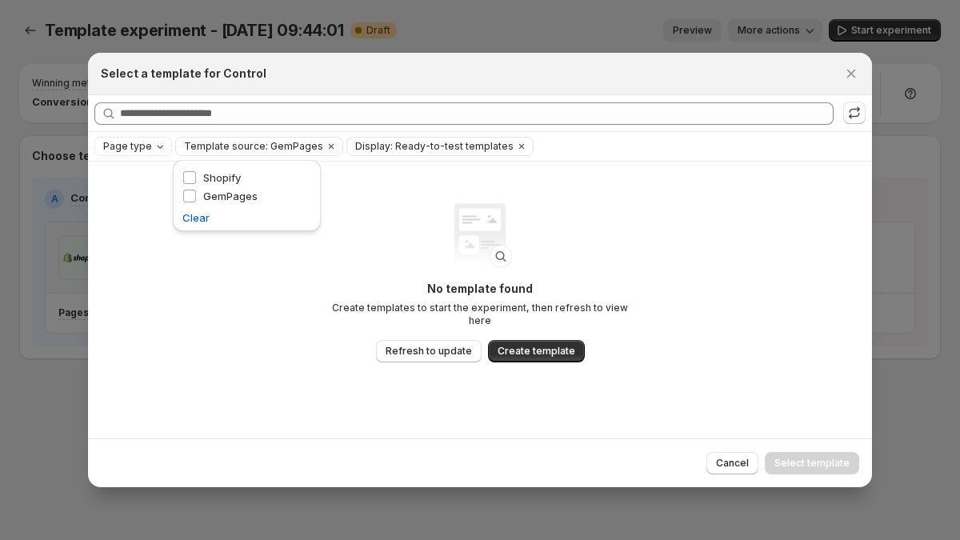
click at [515, 142] on icon "Clear" at bounding box center [521, 146] width 13 height 13
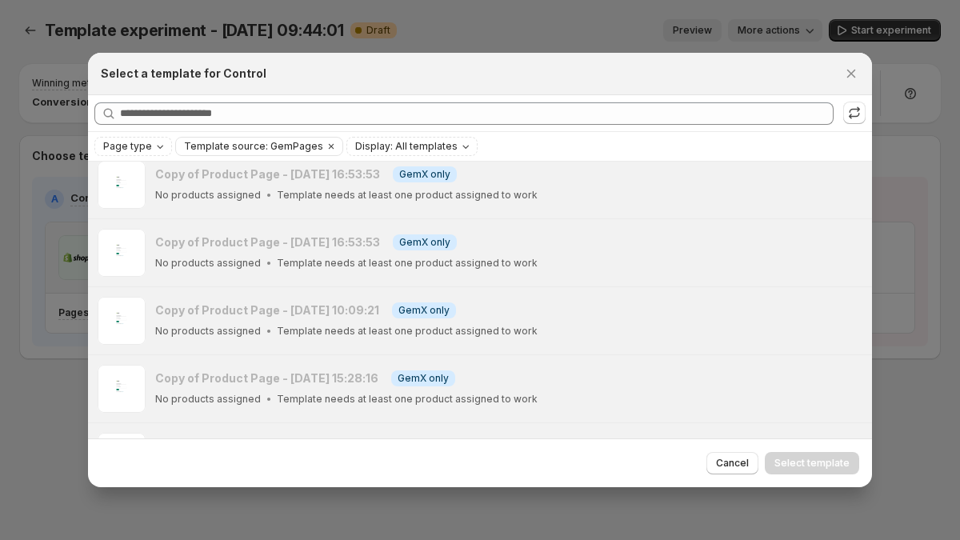
scroll to position [896, 0]
click at [808, 242] on span "Go to editor" at bounding box center [824, 244] width 57 height 13
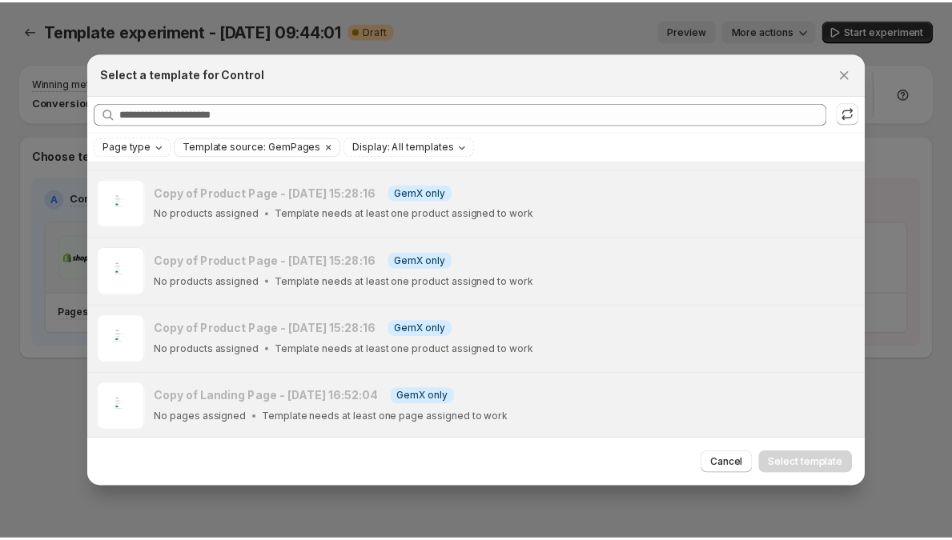
scroll to position [1489, 0]
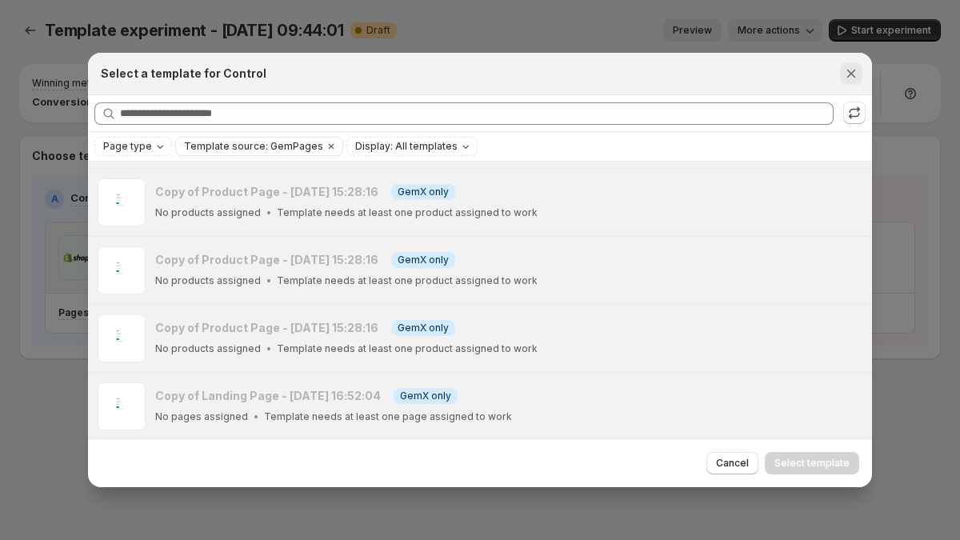
click at [849, 73] on icon "Close" at bounding box center [851, 74] width 16 height 16
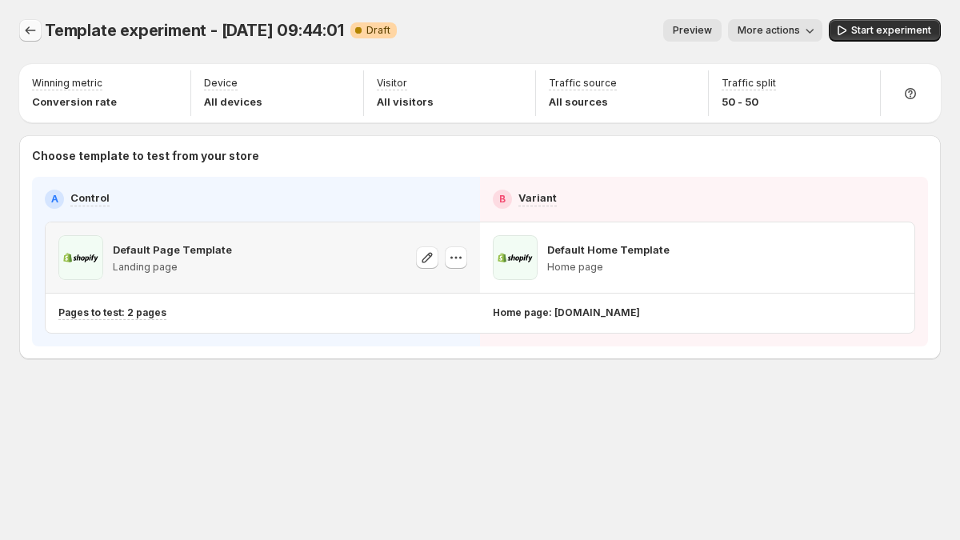
click at [31, 30] on icon "Experiments" at bounding box center [30, 30] width 16 height 16
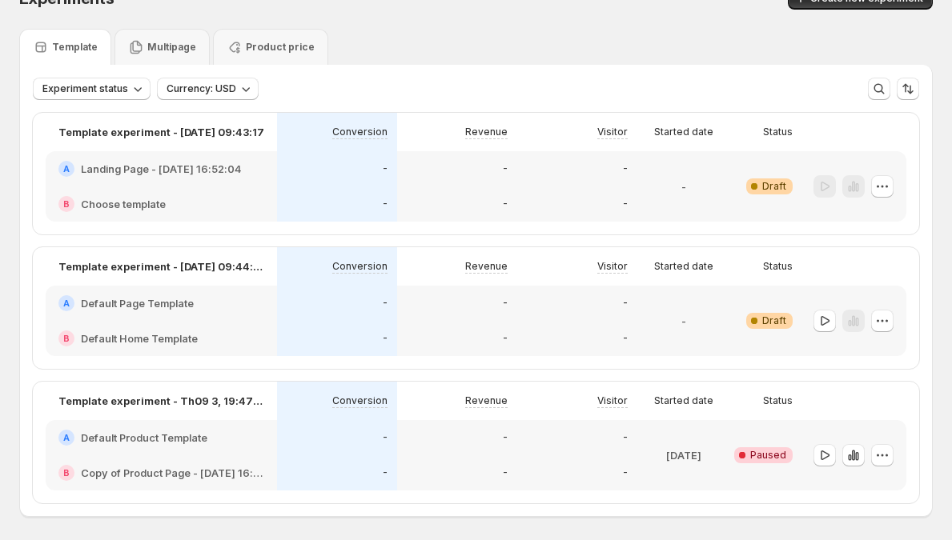
scroll to position [33, 0]
click at [890, 319] on icon "button" at bounding box center [882, 320] width 16 height 16
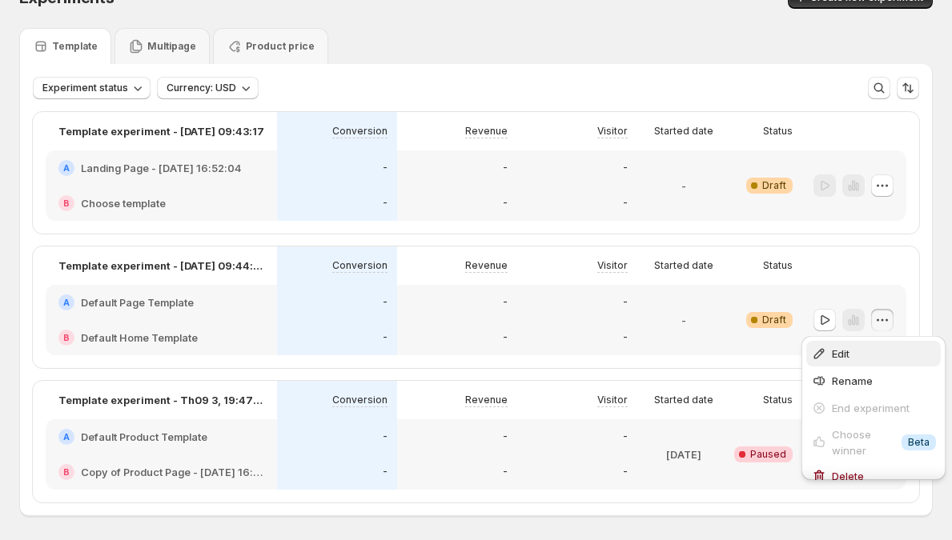
click at [857, 350] on span "Edit" at bounding box center [883, 354] width 104 height 16
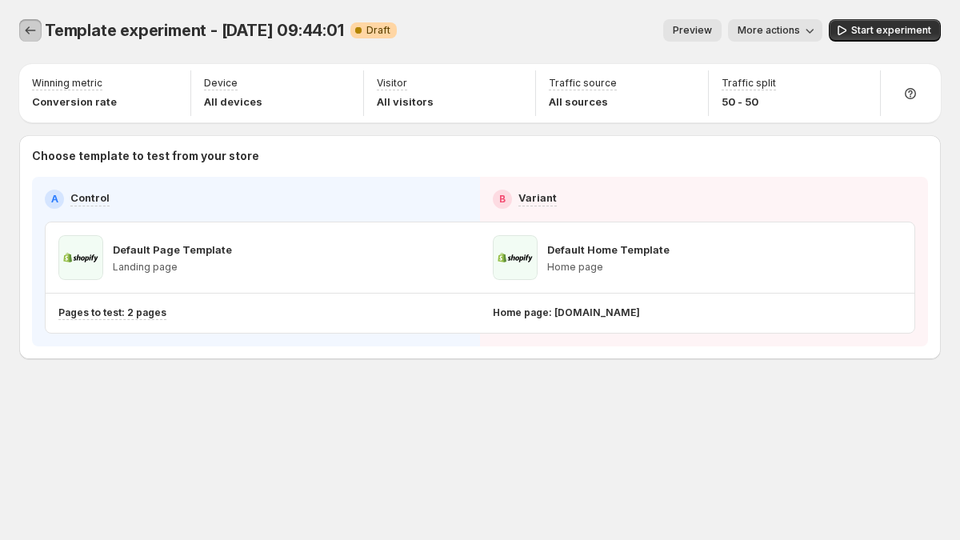
click at [31, 32] on icon "Experiments" at bounding box center [30, 30] width 16 height 16
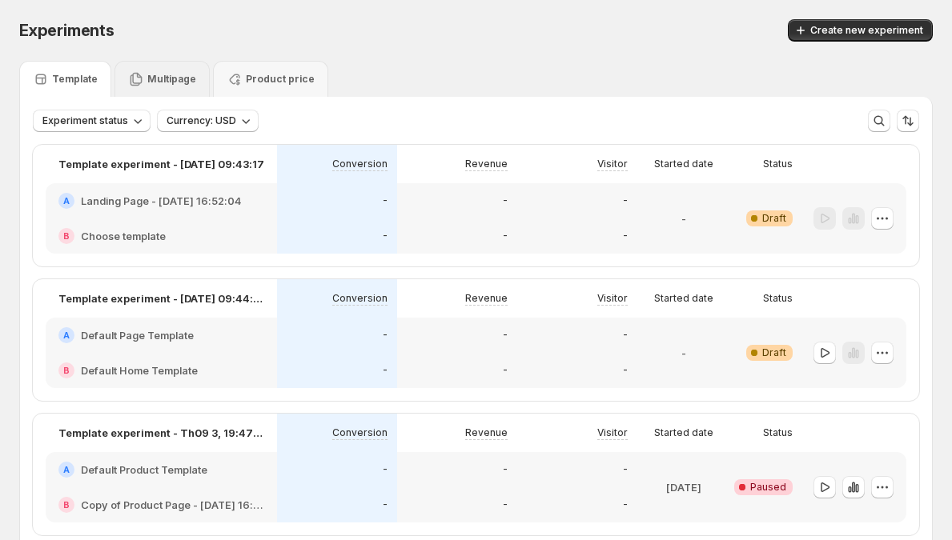
click at [178, 75] on p "Multipage" at bounding box center [171, 79] width 49 height 13
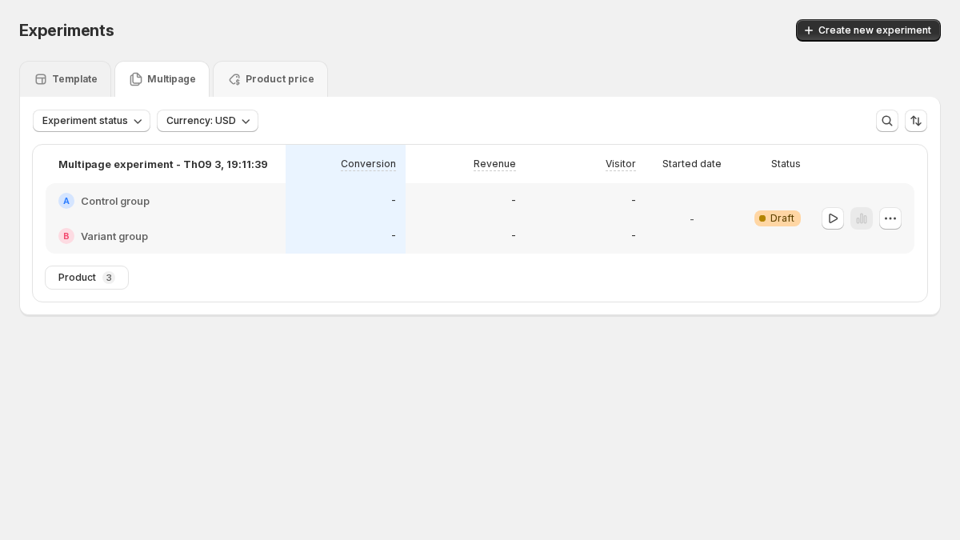
click at [79, 74] on p "Template" at bounding box center [75, 79] width 46 height 13
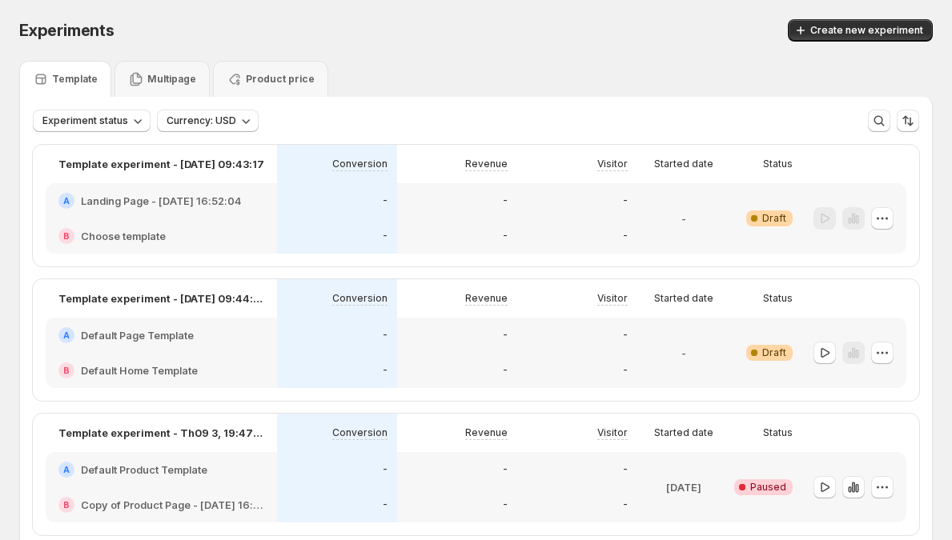
scroll to position [95, 0]
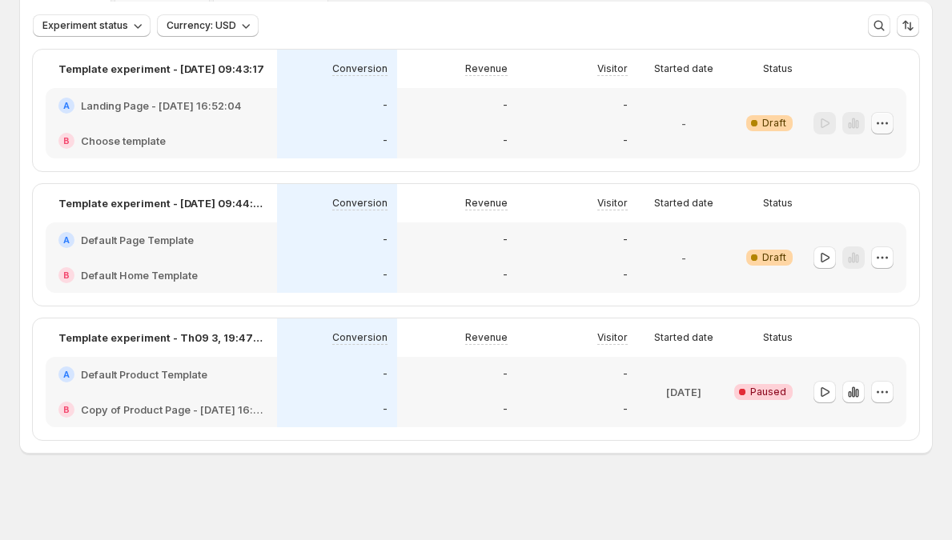
click at [890, 125] on icon "button" at bounding box center [882, 123] width 16 height 16
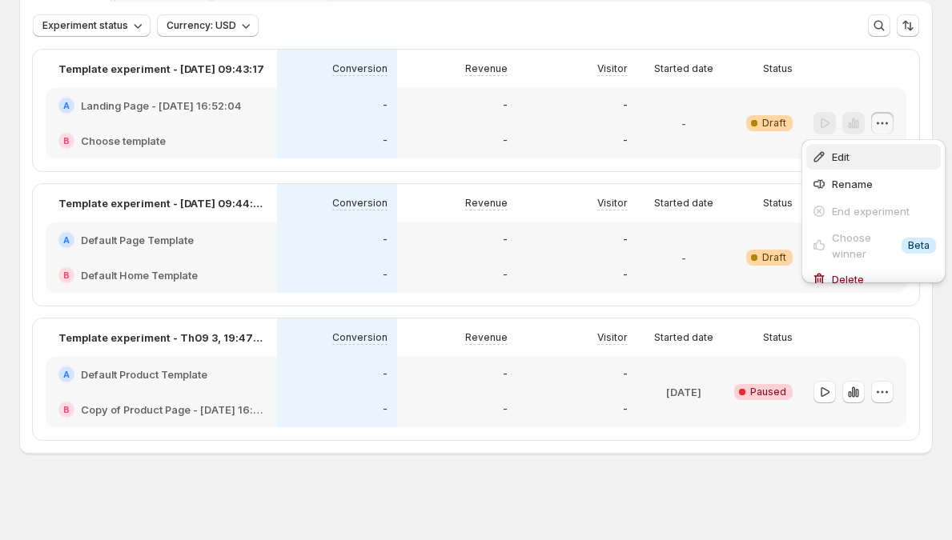
click at [859, 151] on span "Edit" at bounding box center [883, 157] width 104 height 16
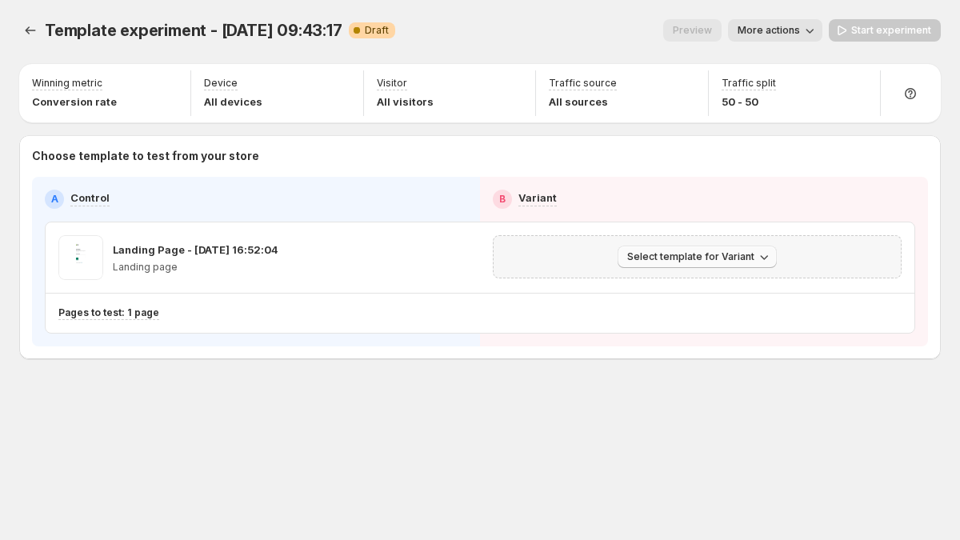
click at [705, 260] on span "Select template for Variant" at bounding box center [690, 256] width 127 height 13
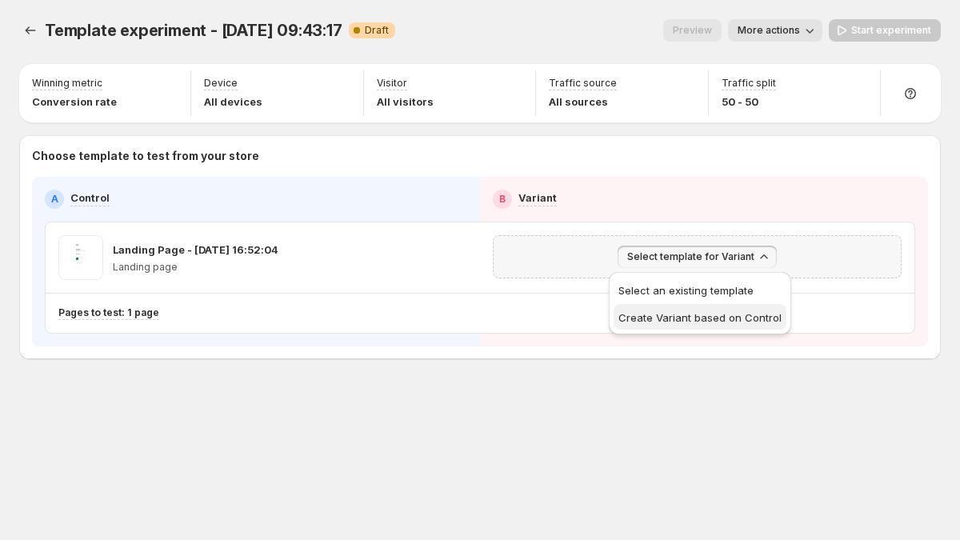
click at [690, 314] on span "Create Variant based on Control" at bounding box center [700, 317] width 163 height 13
